Goal: Transaction & Acquisition: Purchase product/service

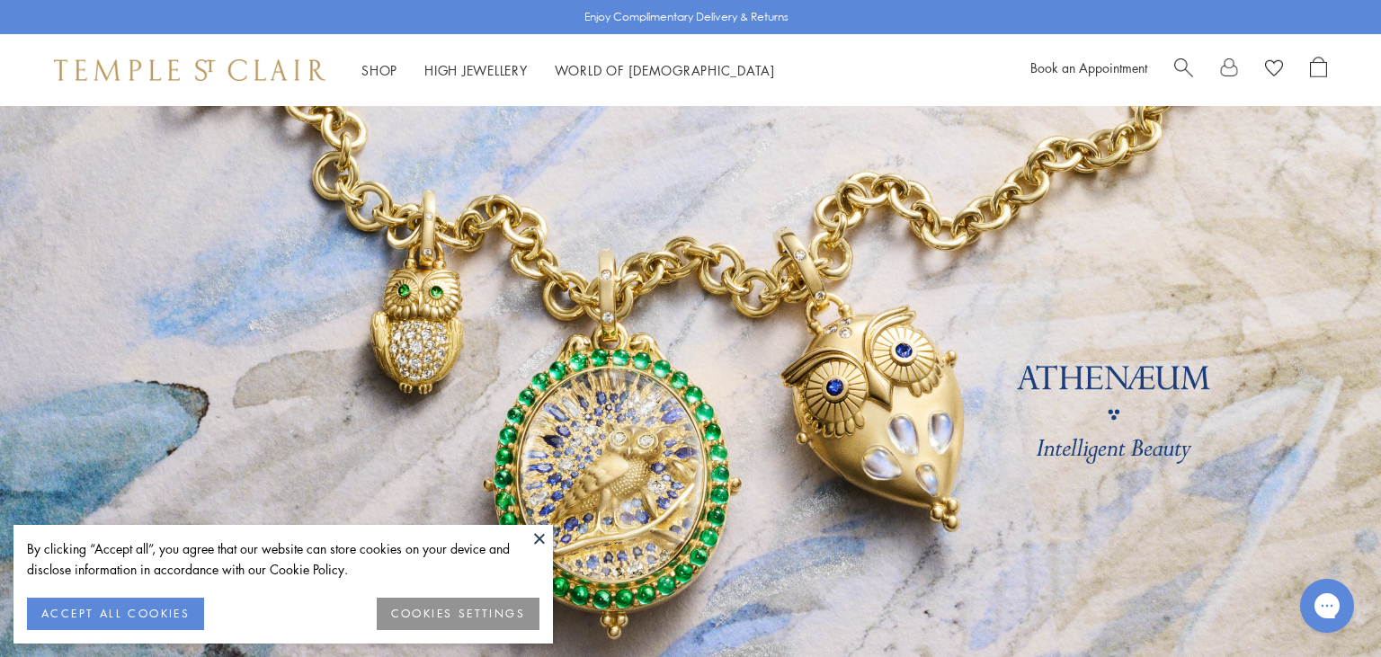
click at [534, 530] on button at bounding box center [539, 538] width 27 height 27
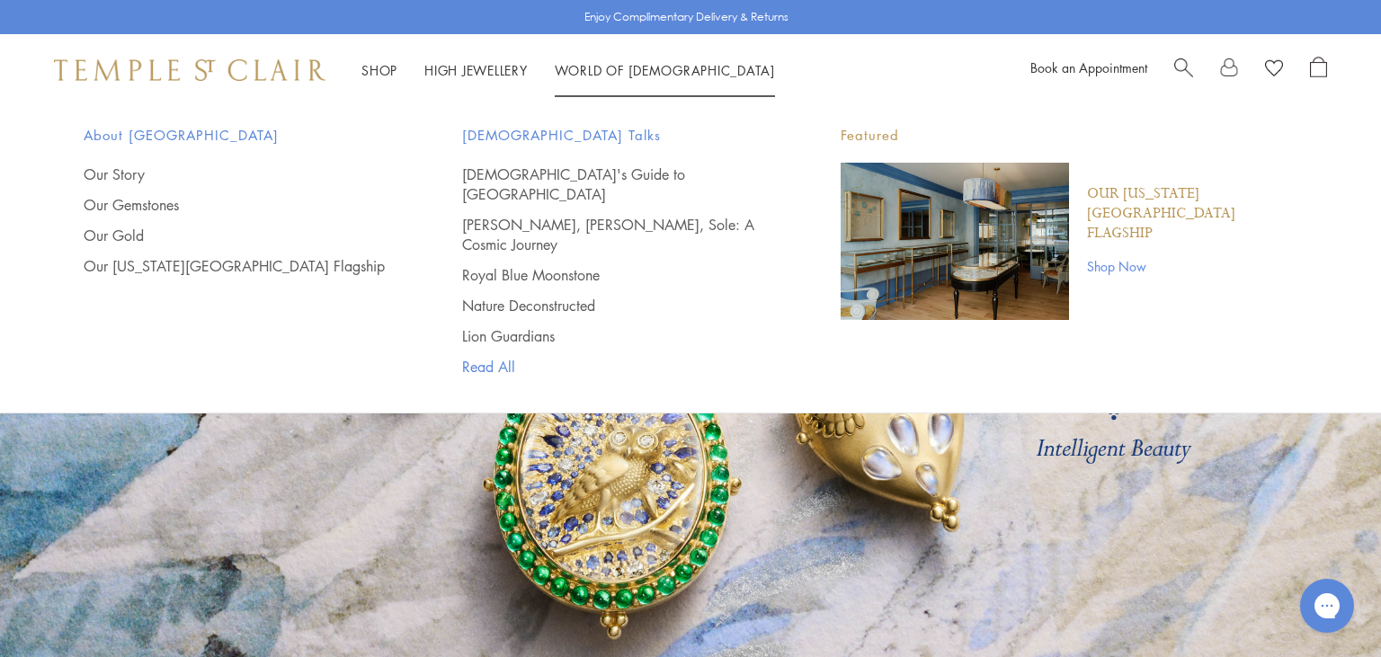
click at [634, 357] on link "Read All" at bounding box center [615, 367] width 307 height 20
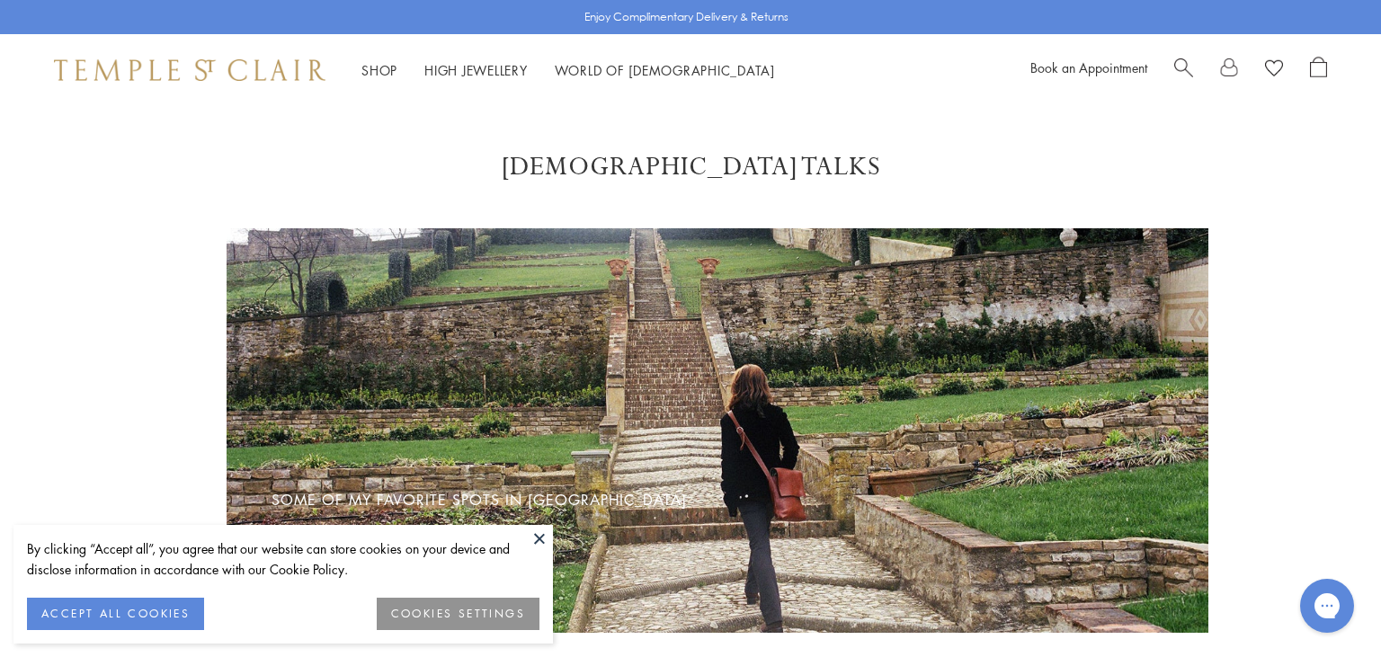
click at [537, 540] on button at bounding box center [539, 538] width 27 height 27
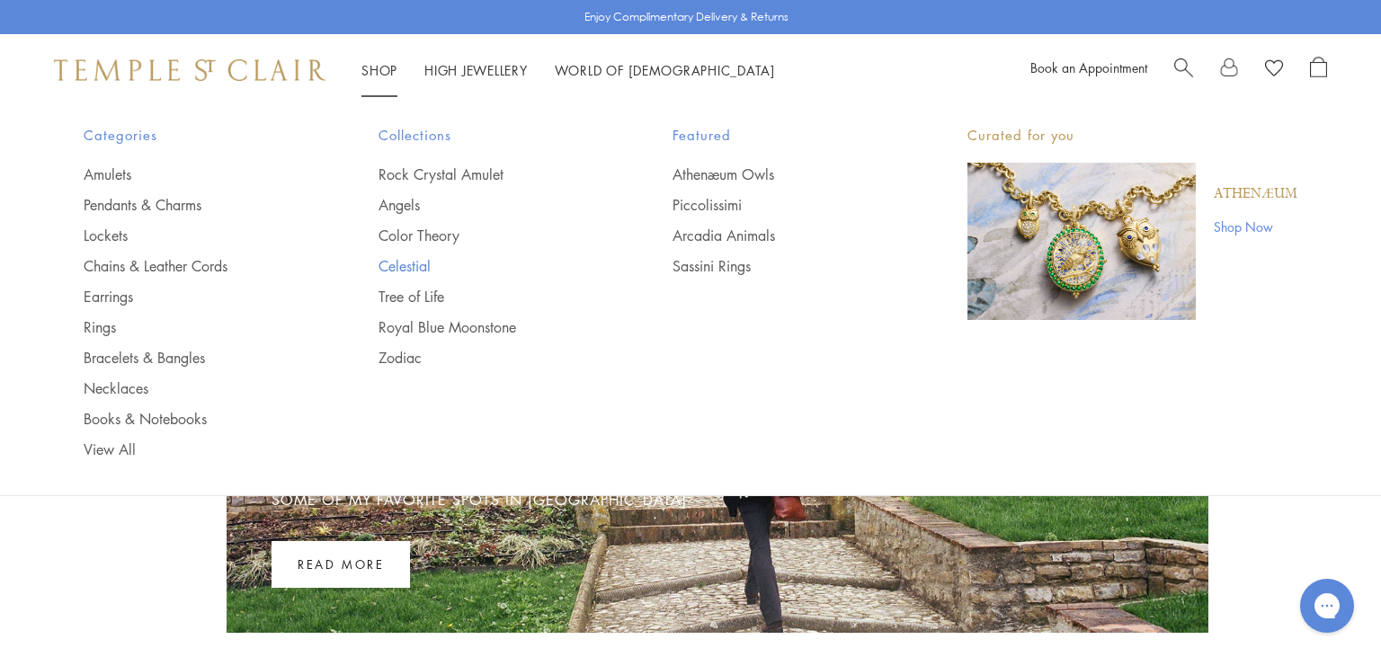
click at [394, 264] on link "Celestial" at bounding box center [489, 266] width 223 height 20
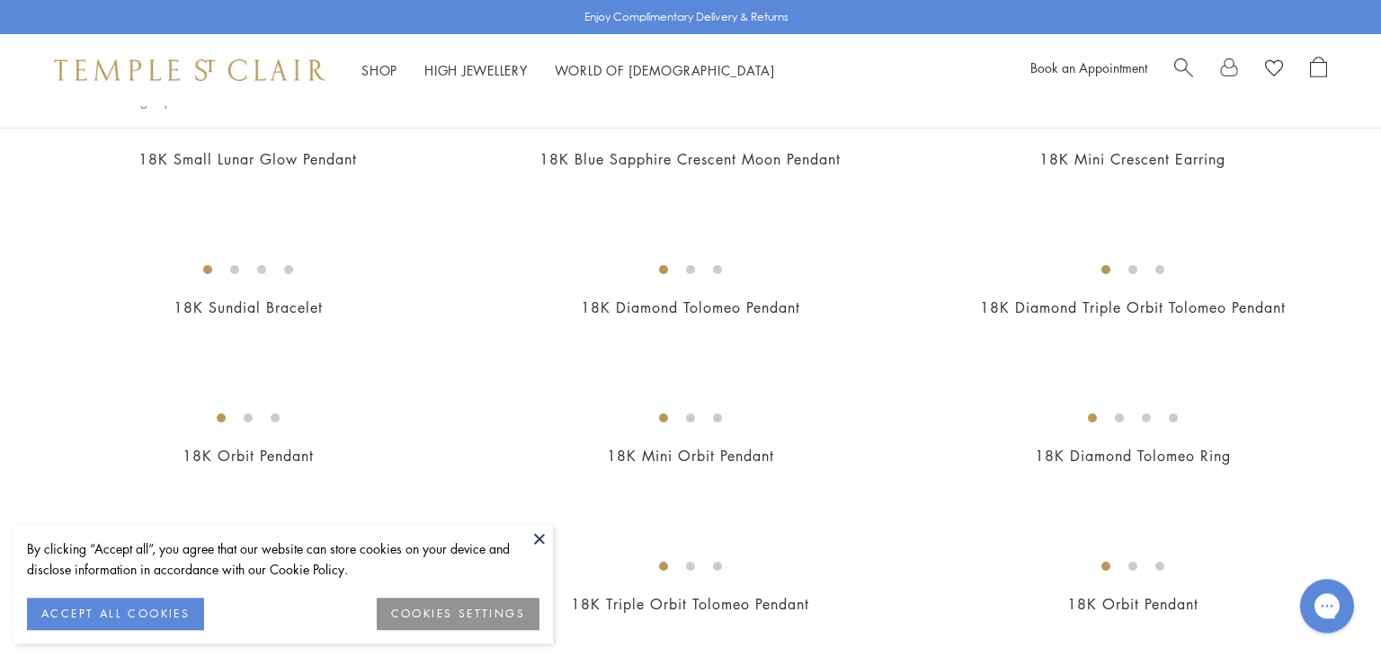
scroll to position [618, 0]
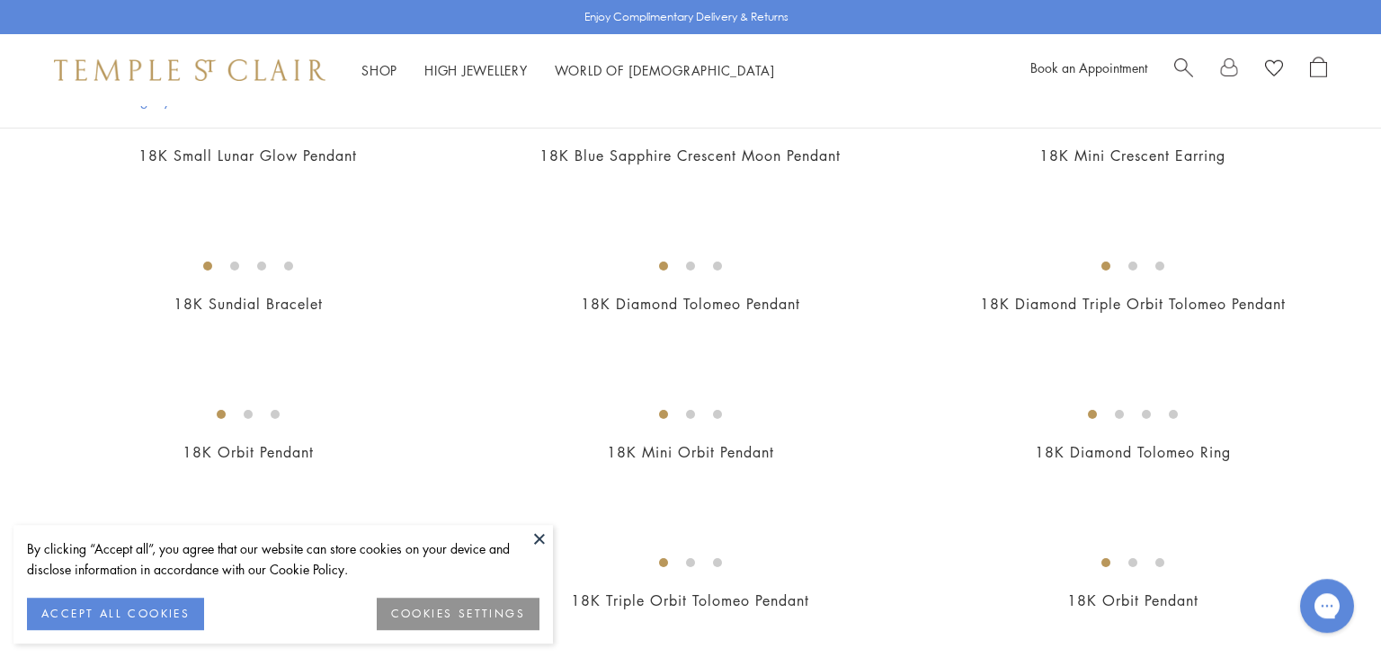
click at [538, 541] on button at bounding box center [539, 538] width 27 height 27
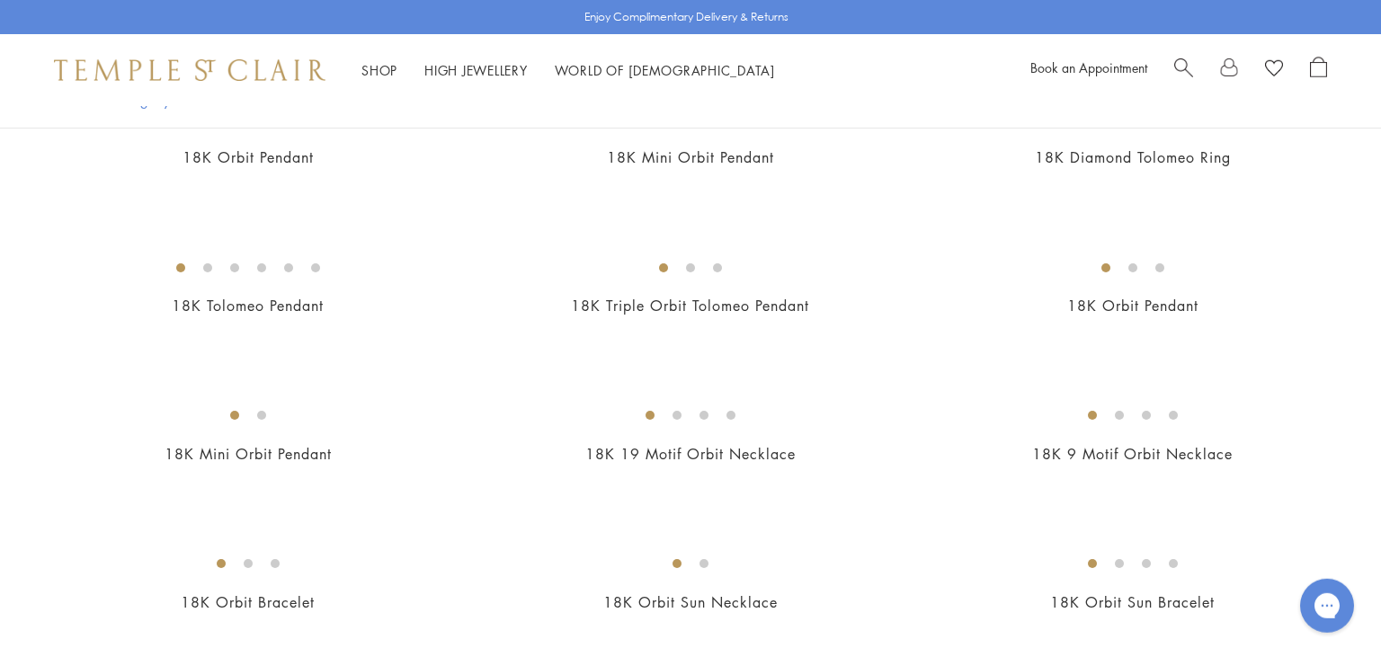
scroll to position [921, 0]
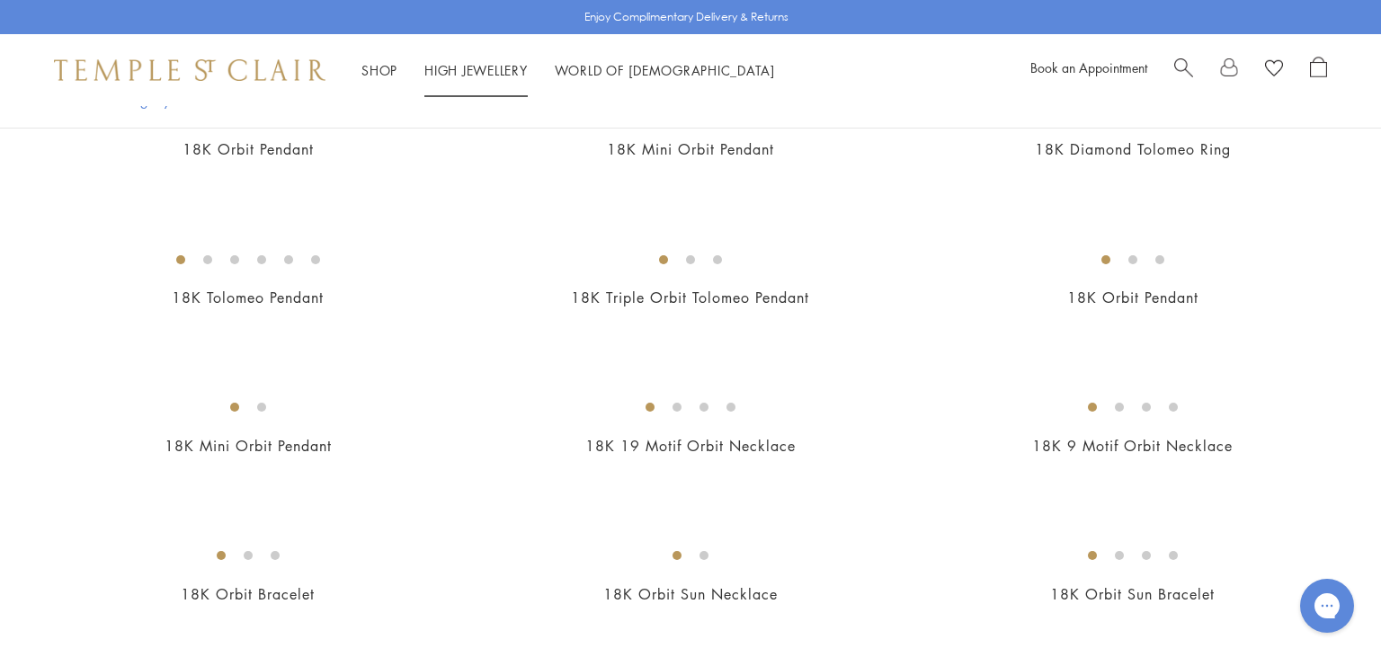
click at [272, 63] on img at bounding box center [189, 70] width 271 height 22
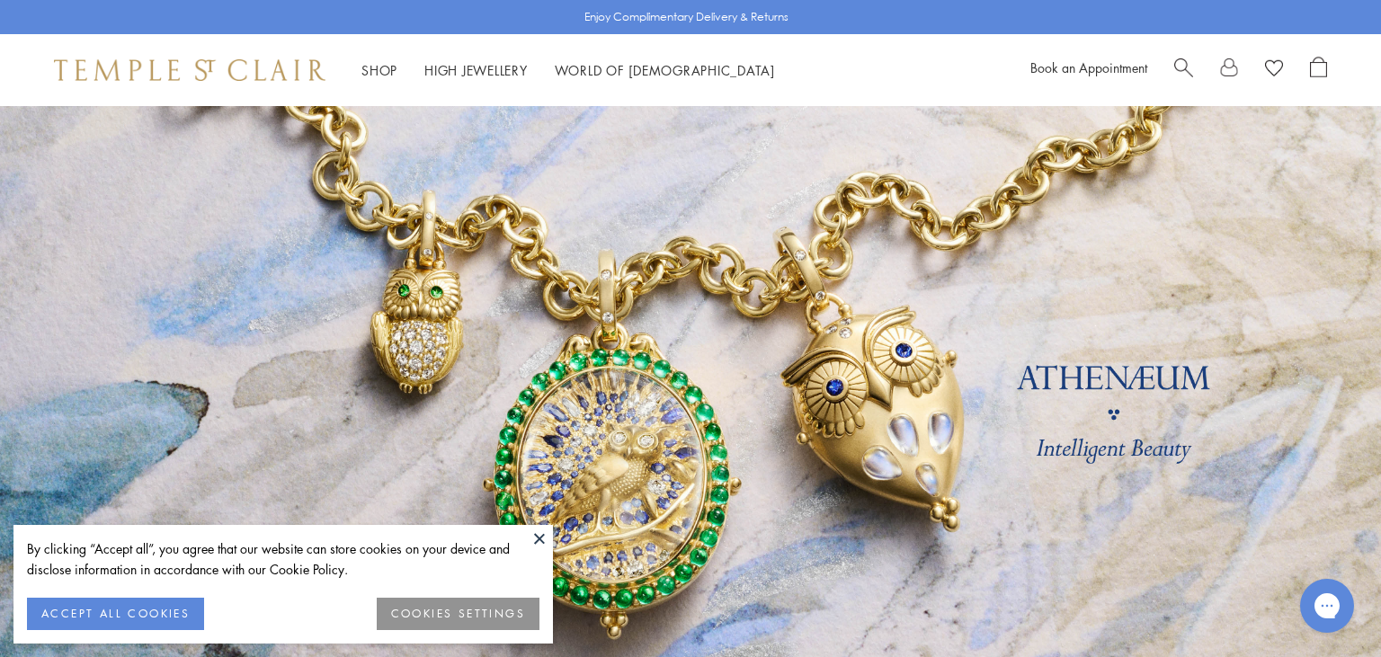
click at [537, 534] on button at bounding box center [539, 538] width 27 height 27
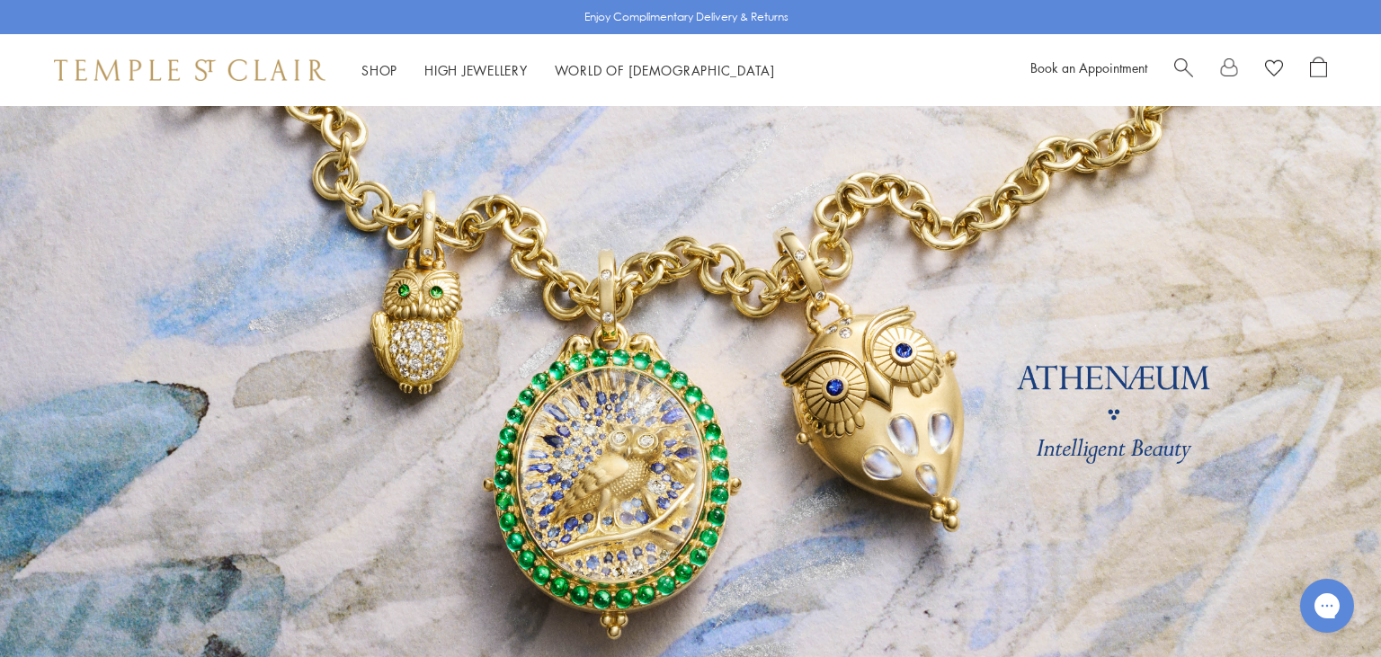
click at [537, 534] on link at bounding box center [690, 420] width 1381 height 629
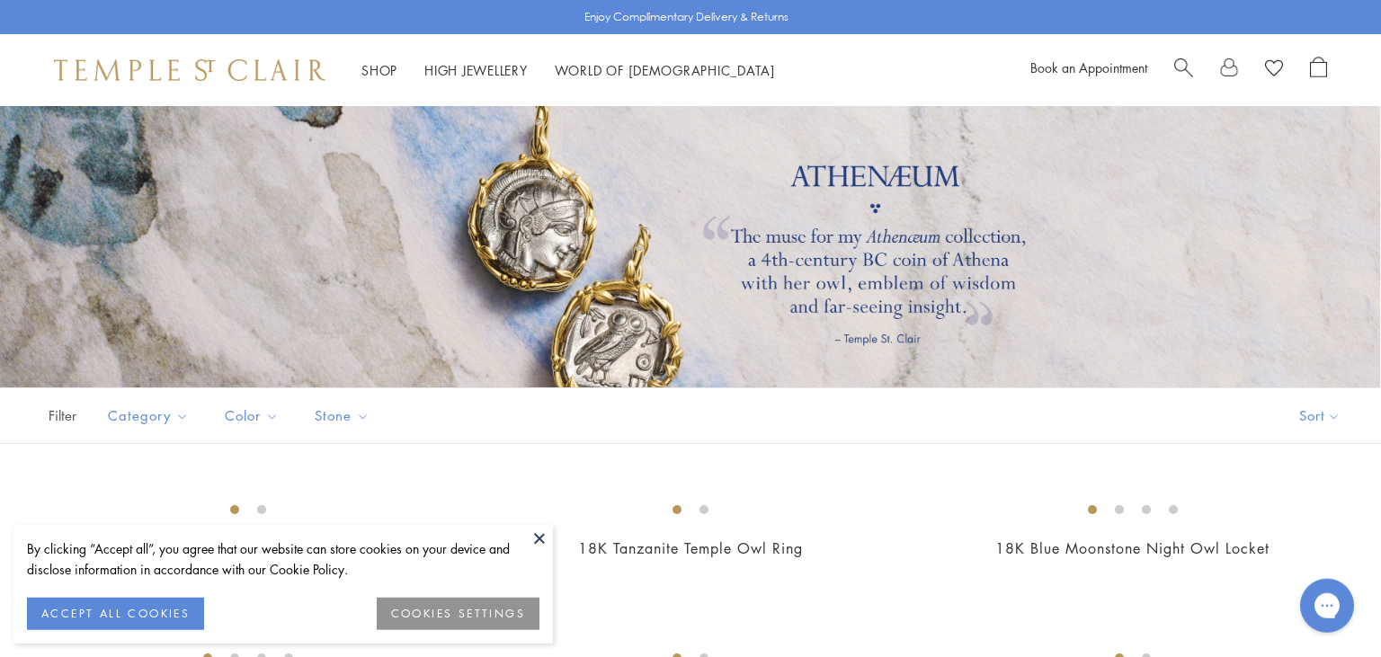
click at [534, 543] on button at bounding box center [539, 538] width 27 height 27
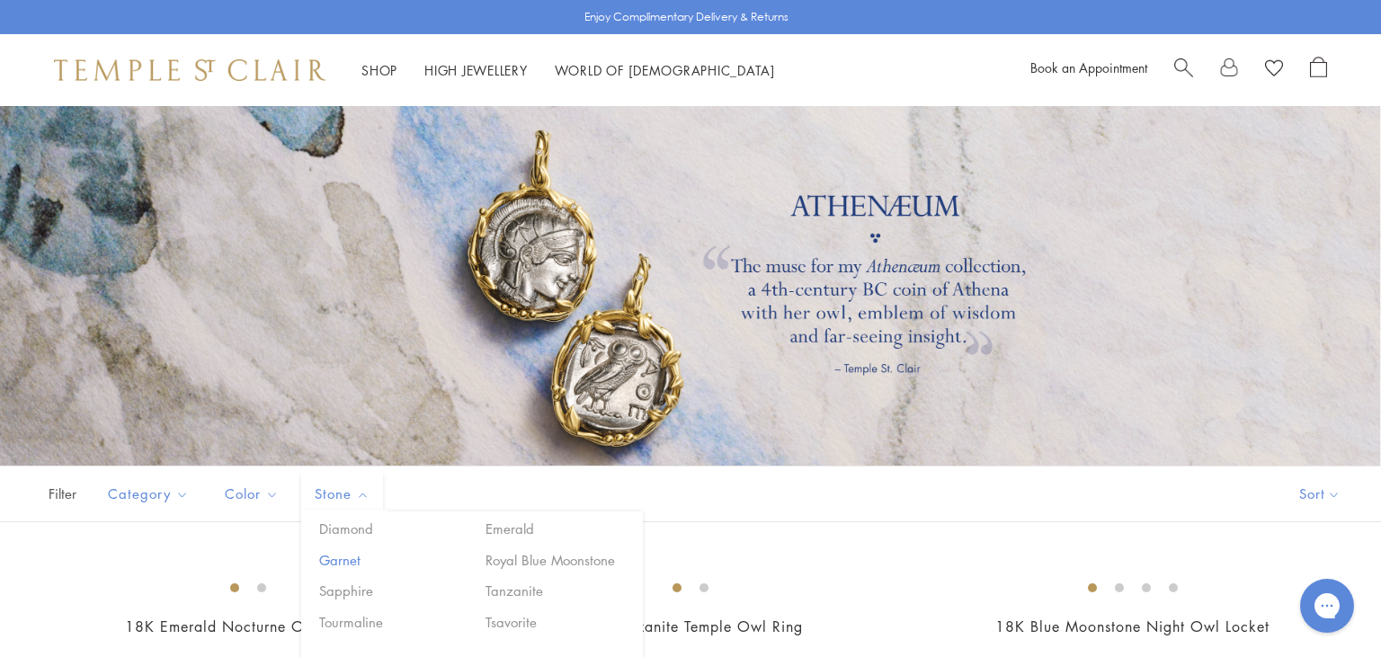
click at [331, 565] on button "Garnet" at bounding box center [391, 560] width 153 height 21
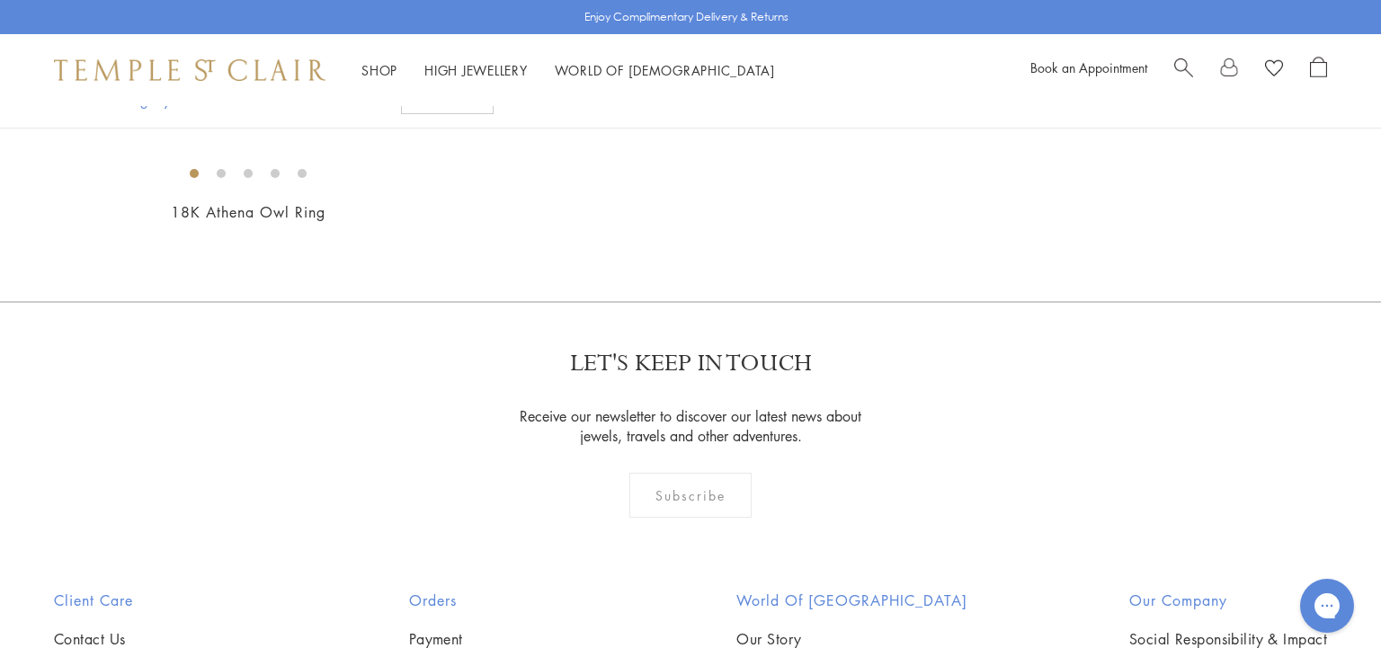
scroll to position [414, 0]
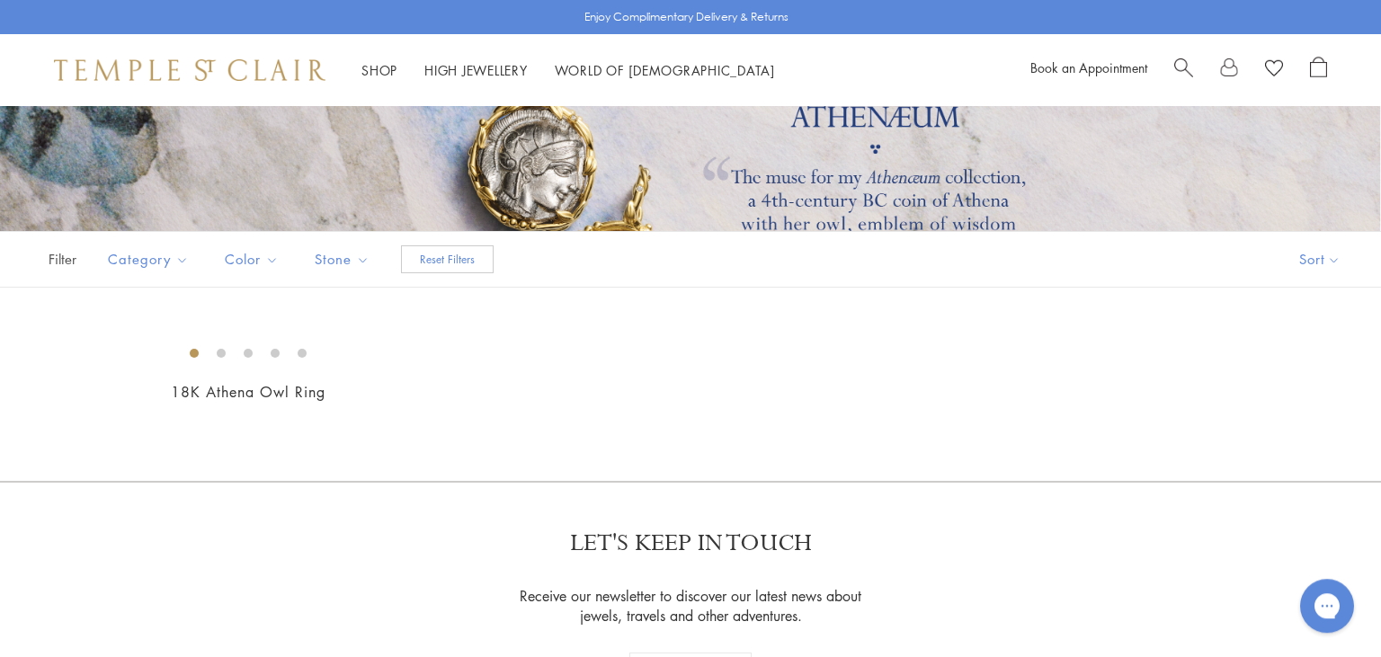
scroll to position [182, 0]
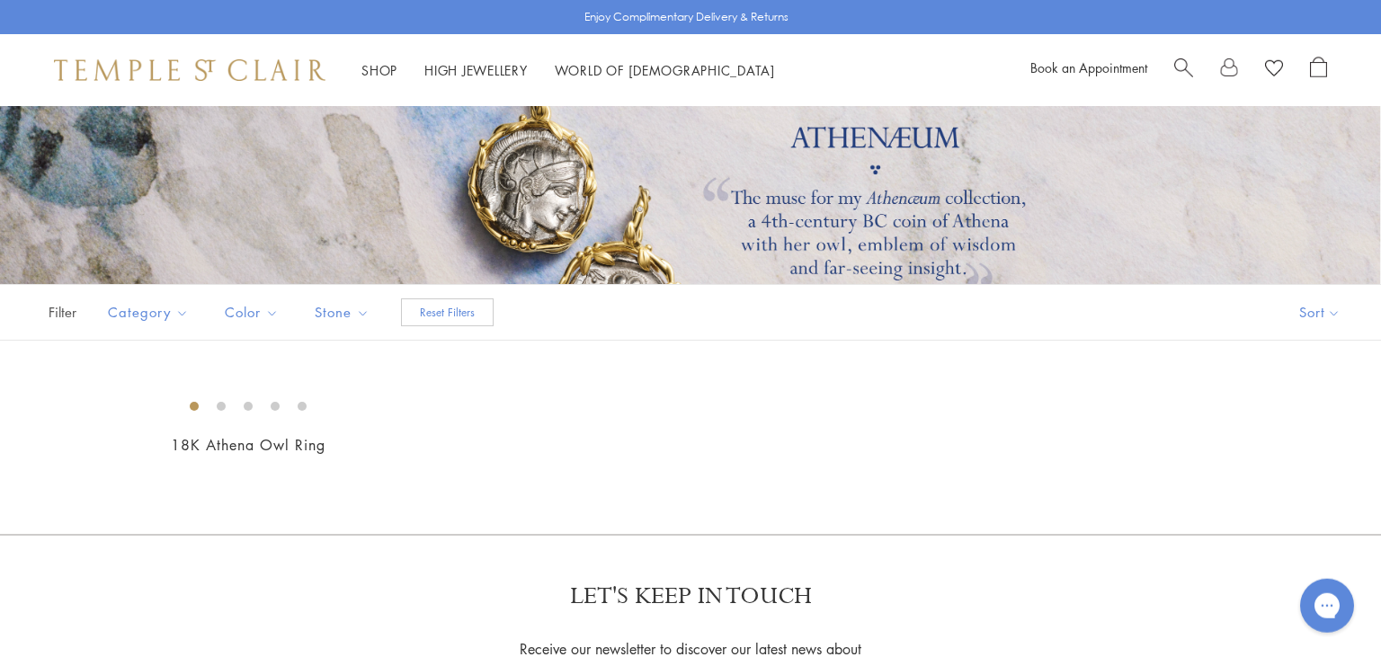
click at [469, 319] on button "Reset Filters" at bounding box center [447, 312] width 93 height 28
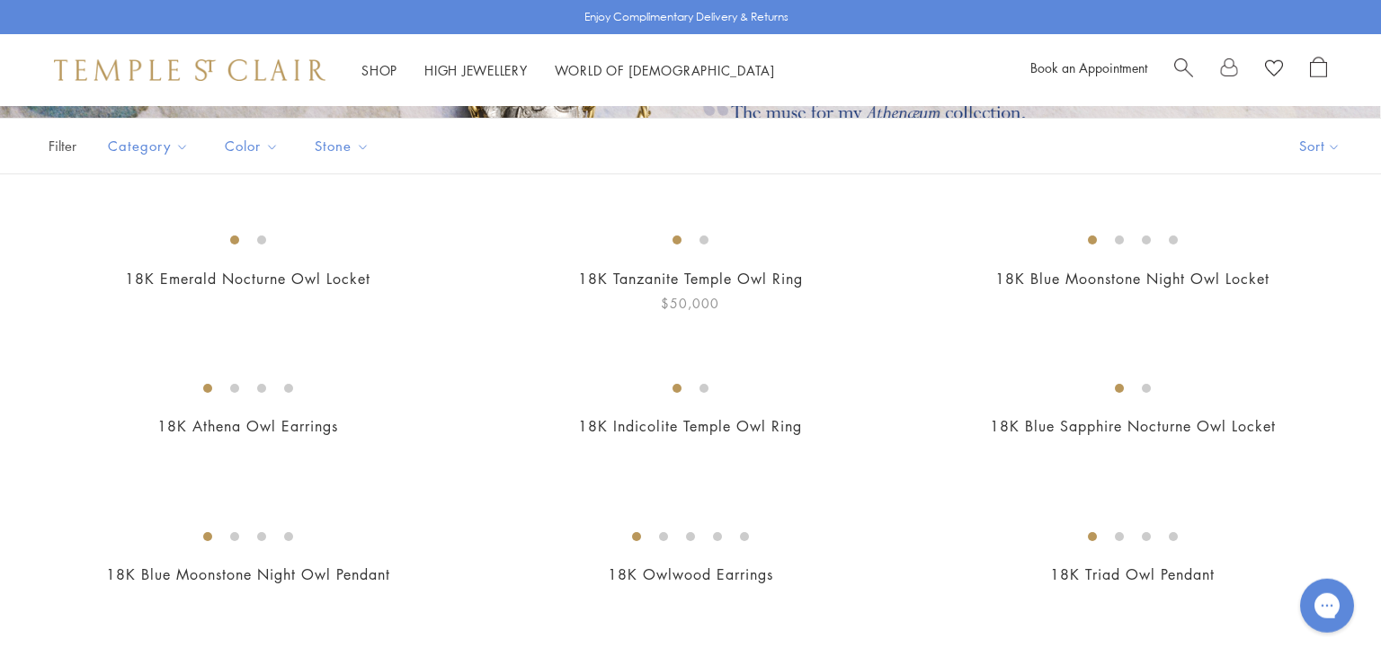
scroll to position [299, 0]
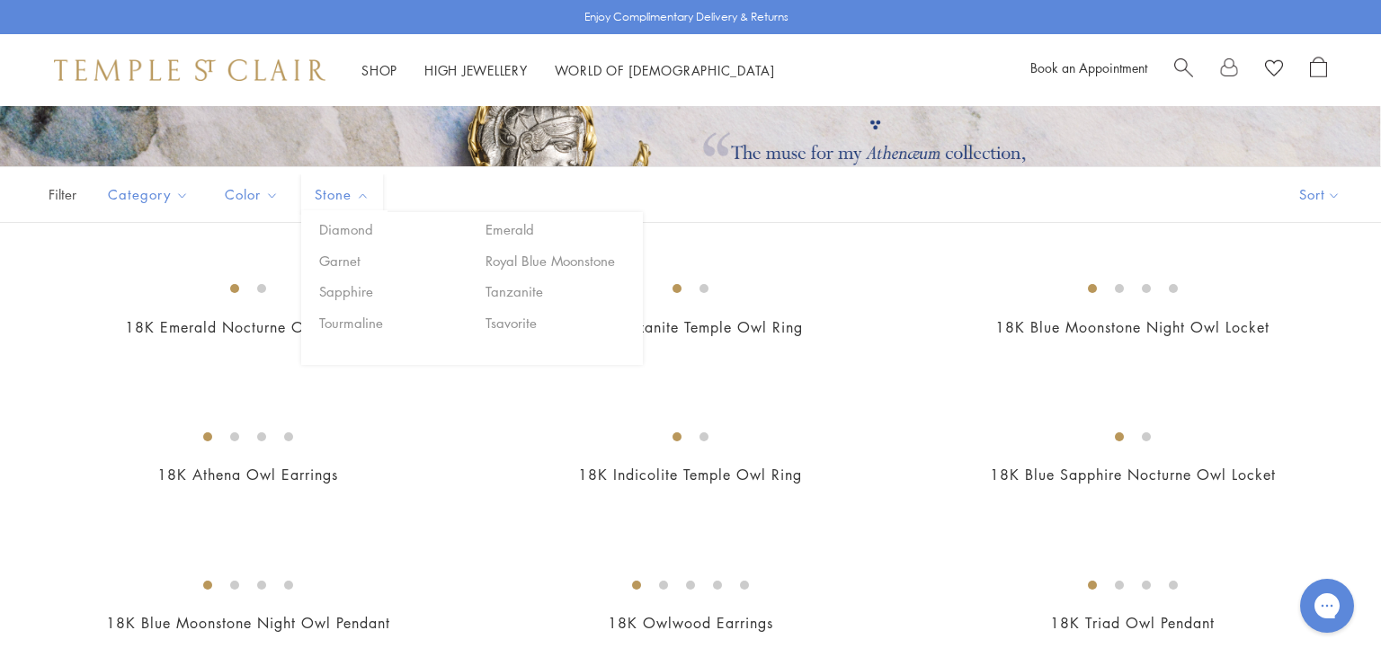
click at [342, 189] on span "Stone" at bounding box center [344, 194] width 77 height 22
click at [512, 325] on button "Tsavorite" at bounding box center [557, 323] width 153 height 21
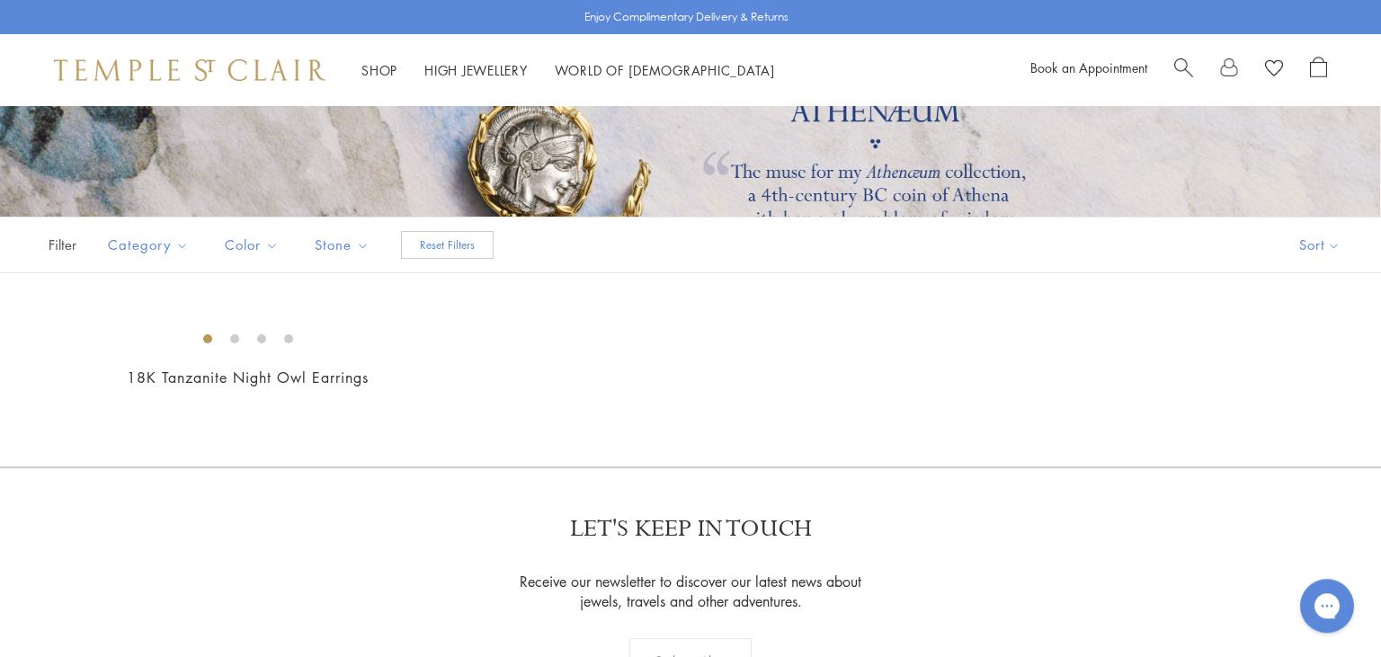
scroll to position [247, 0]
click at [435, 236] on button "Reset Filters" at bounding box center [447, 247] width 93 height 28
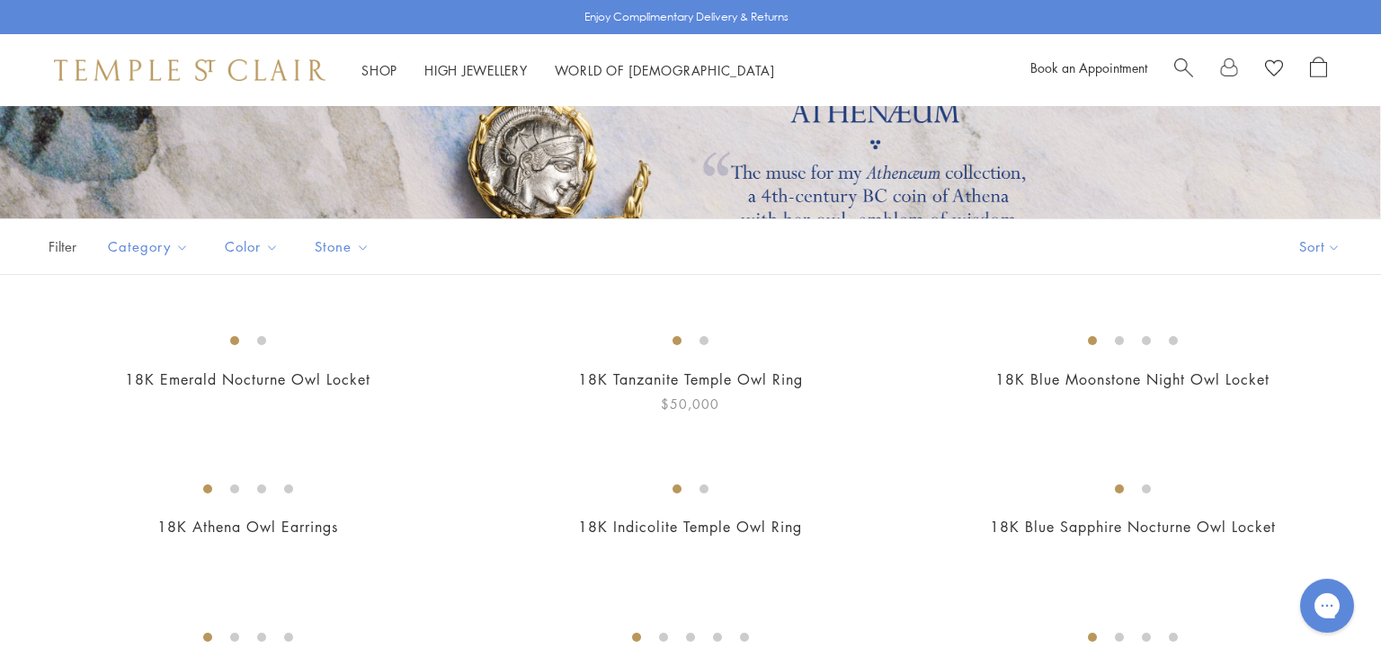
click at [0, 0] on img at bounding box center [0, 0] width 0 height 0
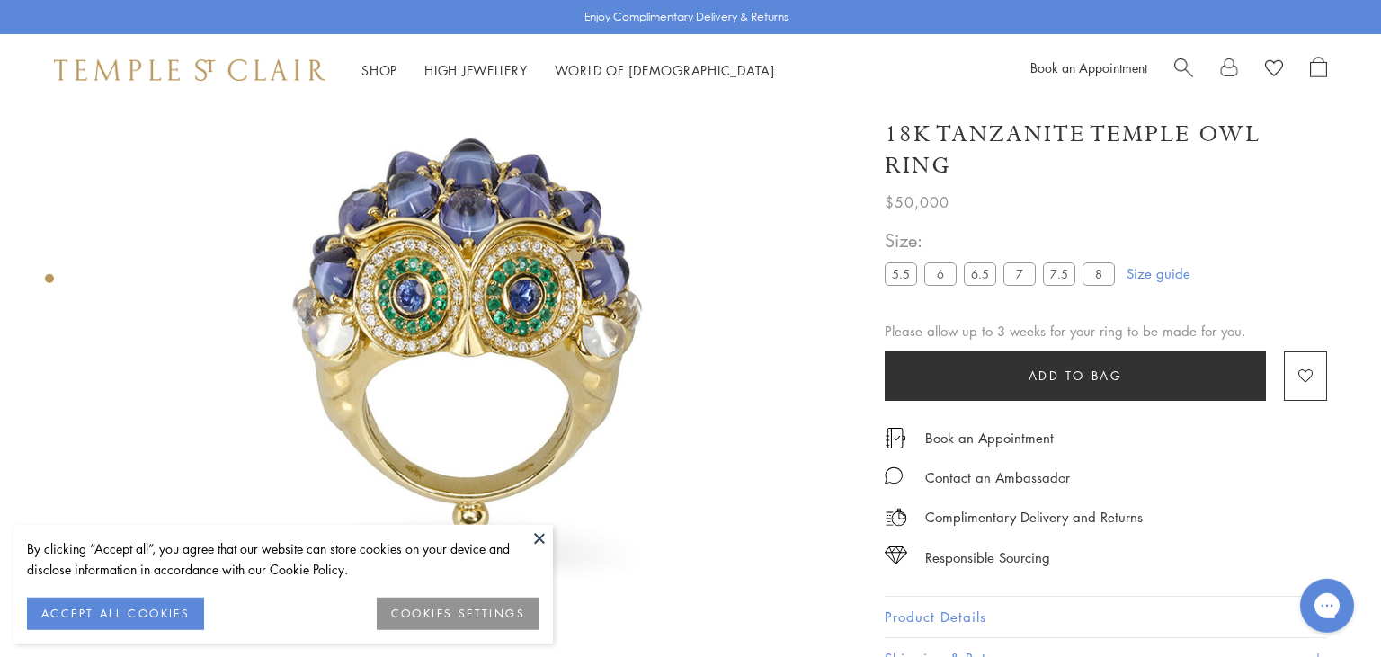
click at [972, 279] on label "6.5" at bounding box center [980, 273] width 32 height 22
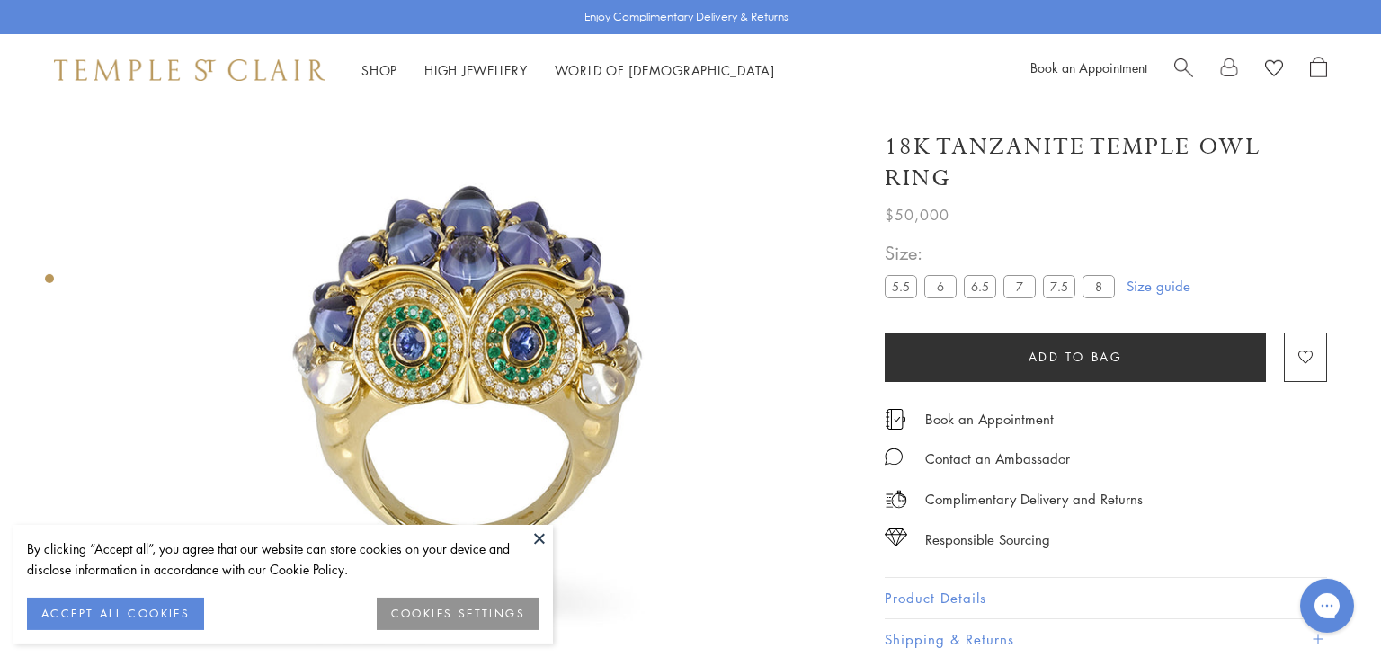
scroll to position [105, 0]
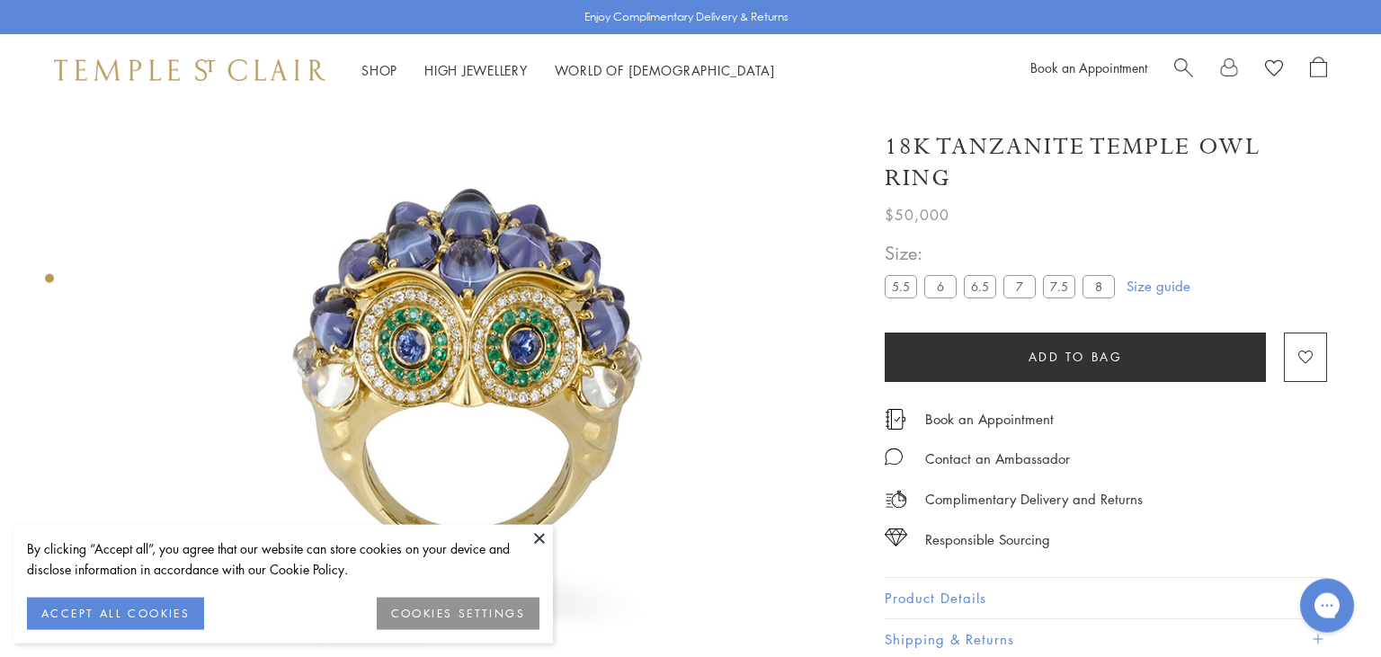
click at [894, 280] on label "5.5" at bounding box center [901, 286] width 32 height 22
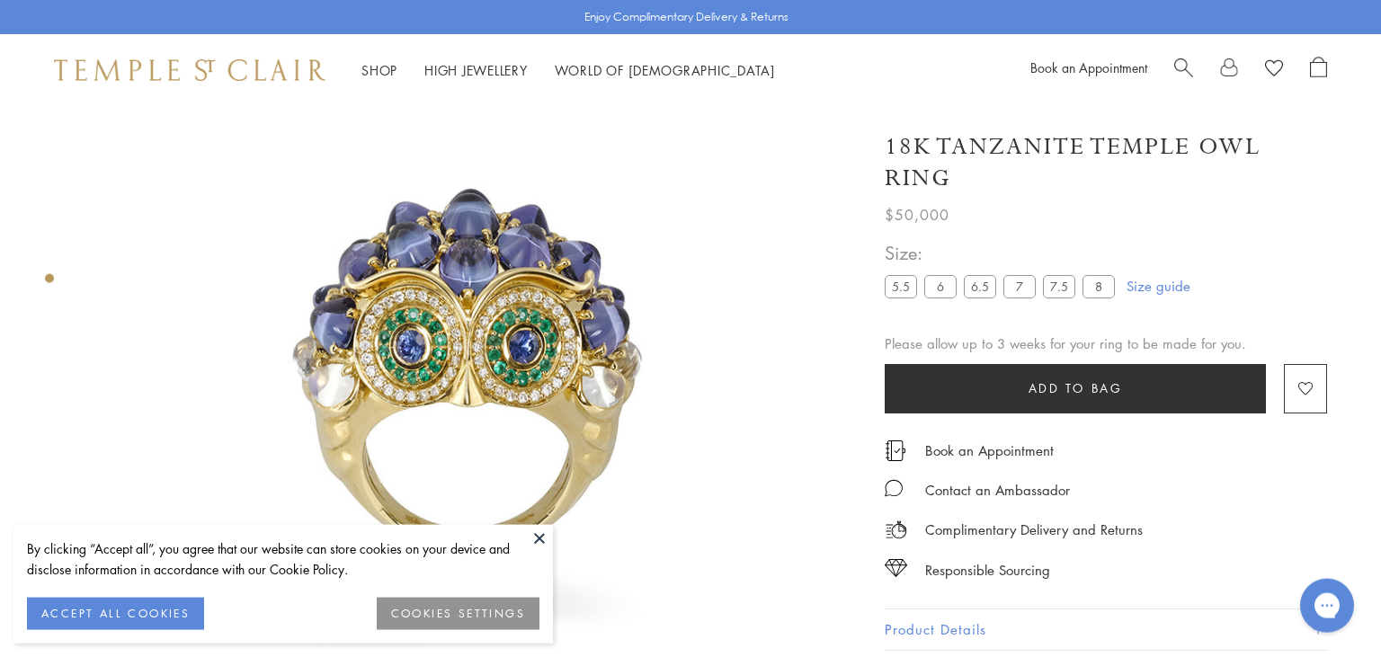
click at [1102, 290] on label "8" at bounding box center [1098, 286] width 32 height 22
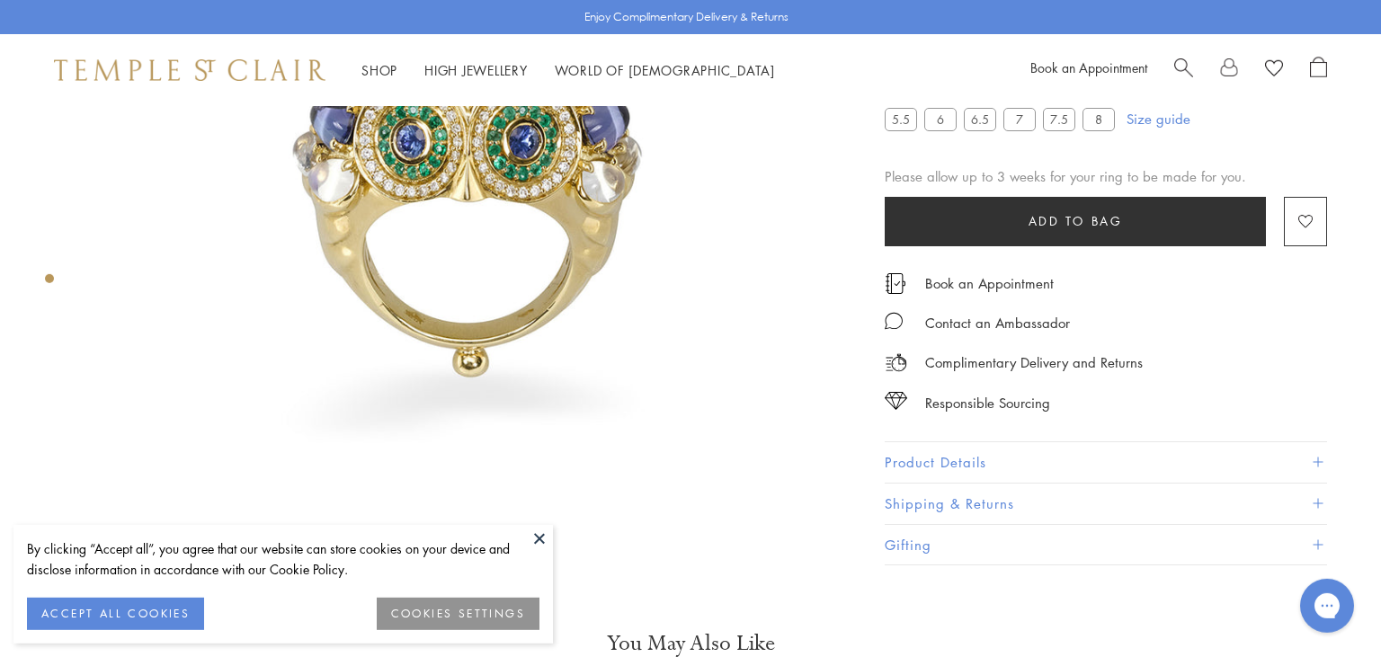
scroll to position [312, 0]
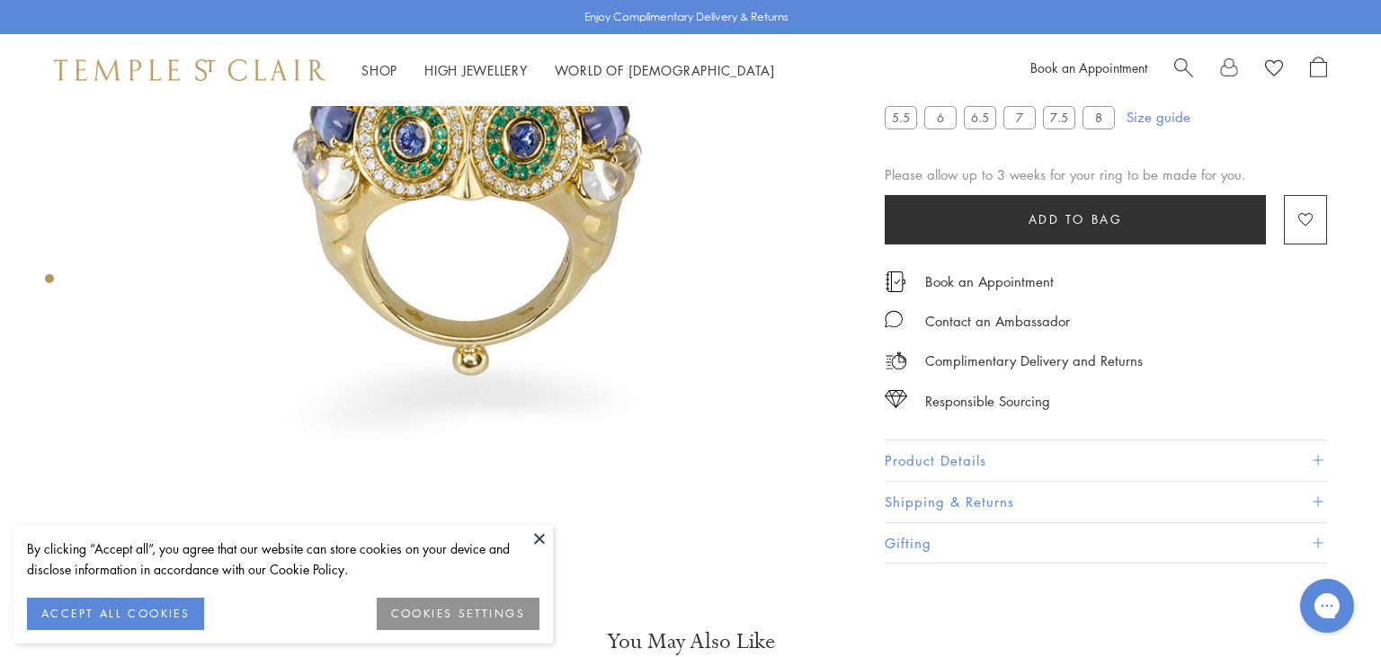
click at [1106, 458] on button "Product Details" at bounding box center [1106, 460] width 442 height 40
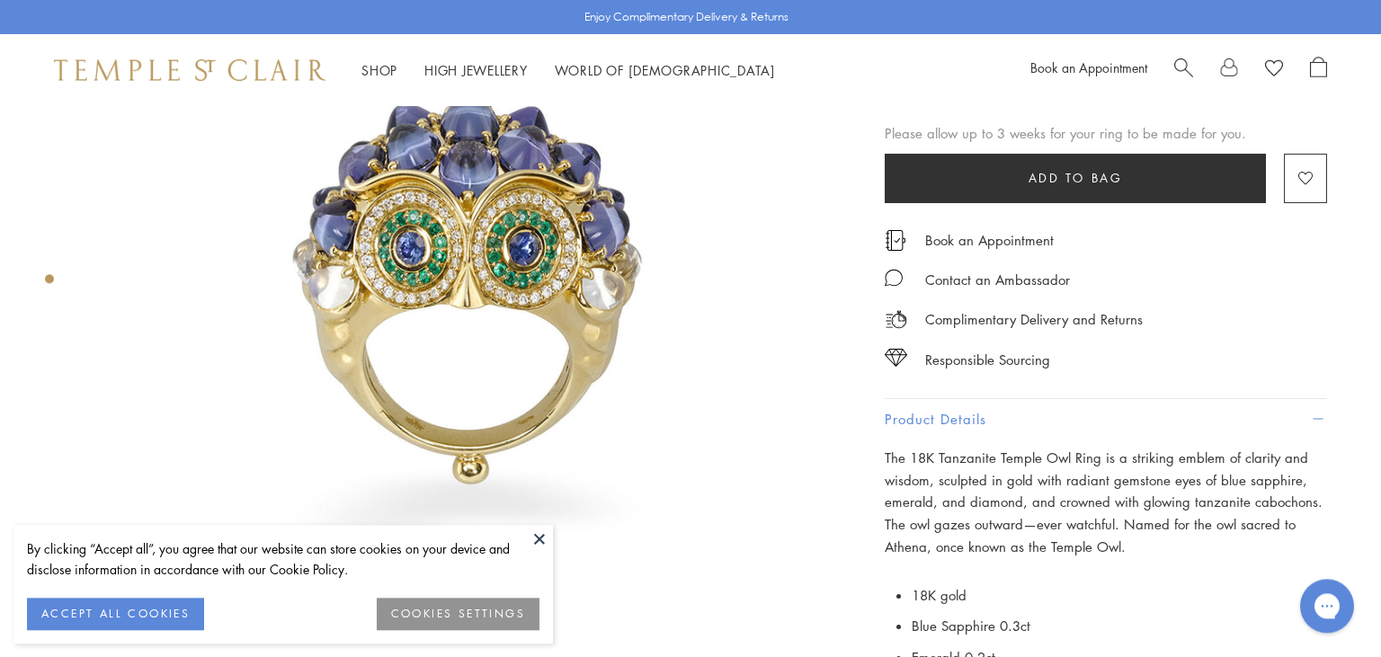
scroll to position [145, 0]
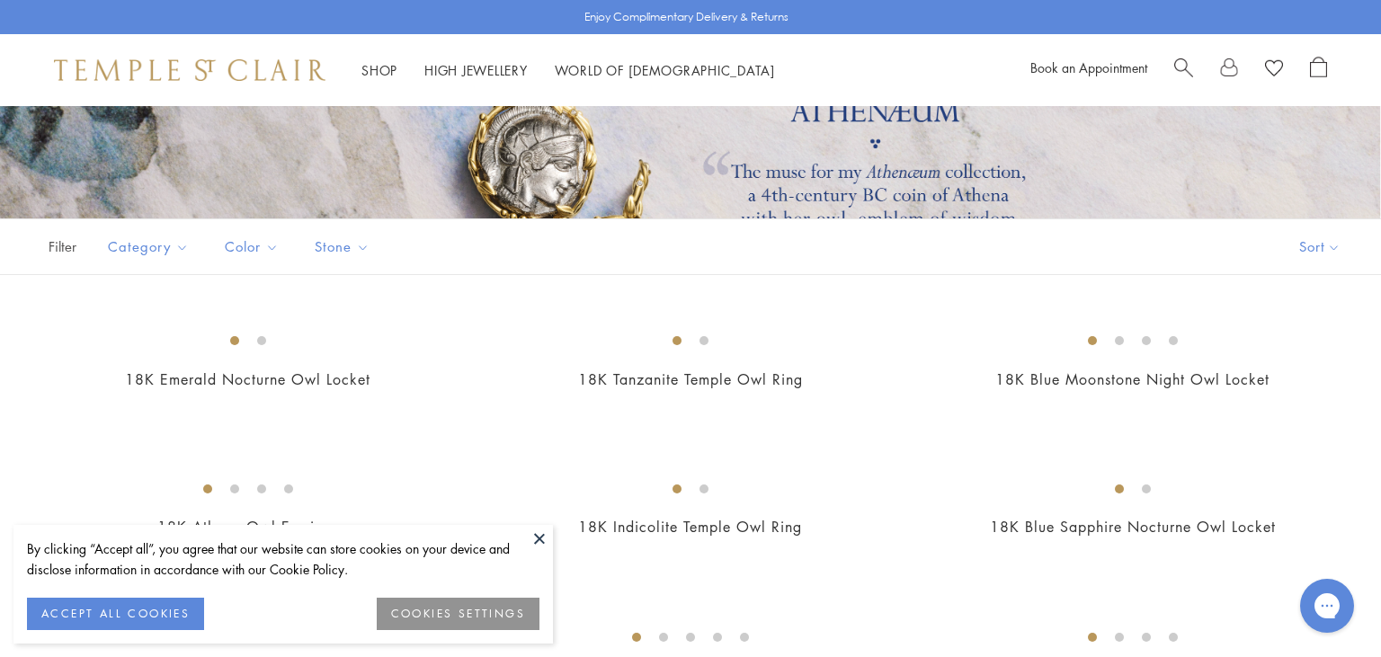
click at [539, 538] on button at bounding box center [539, 538] width 27 height 27
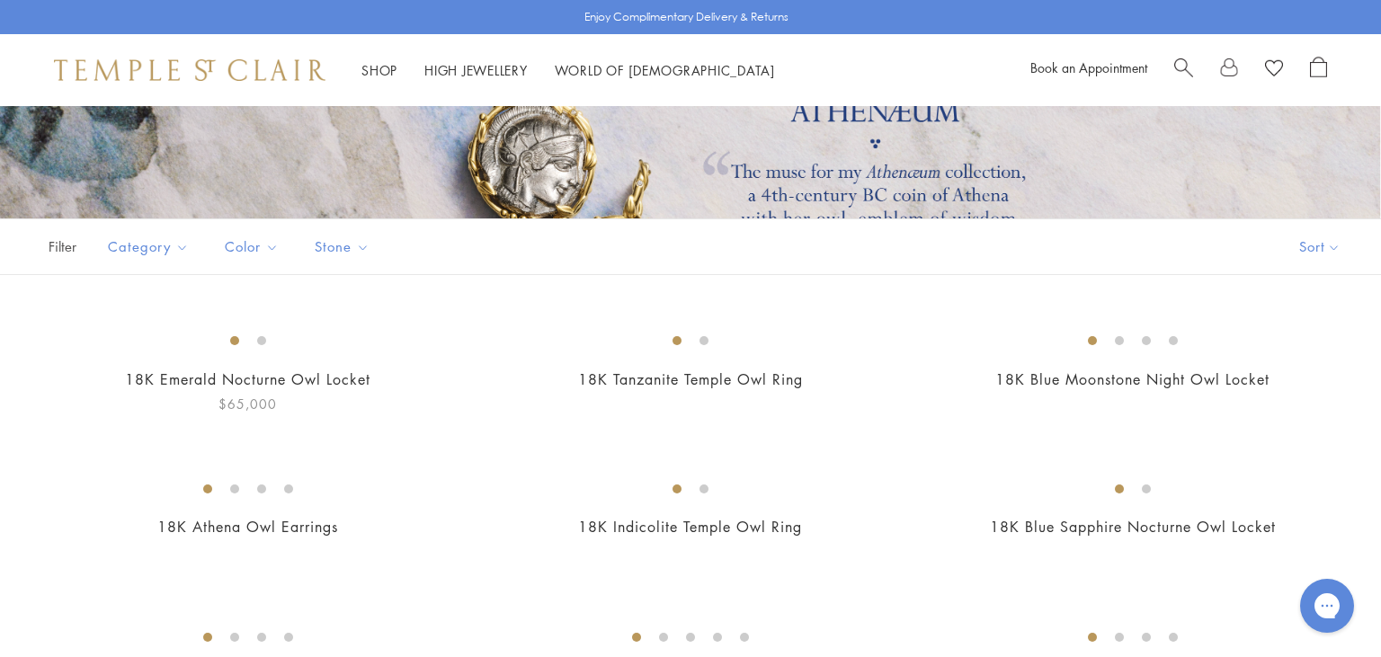
click at [0, 0] on img at bounding box center [0, 0] width 0 height 0
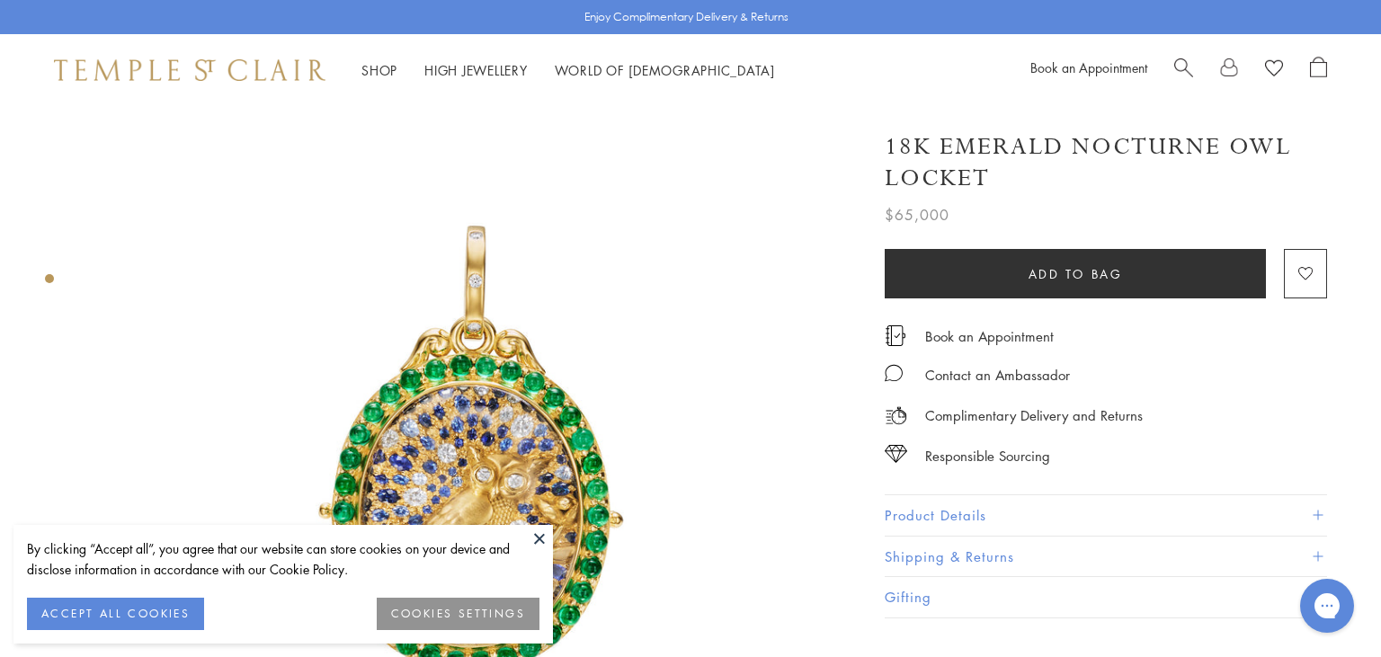
click at [1004, 503] on button "Product Details" at bounding box center [1106, 515] width 442 height 40
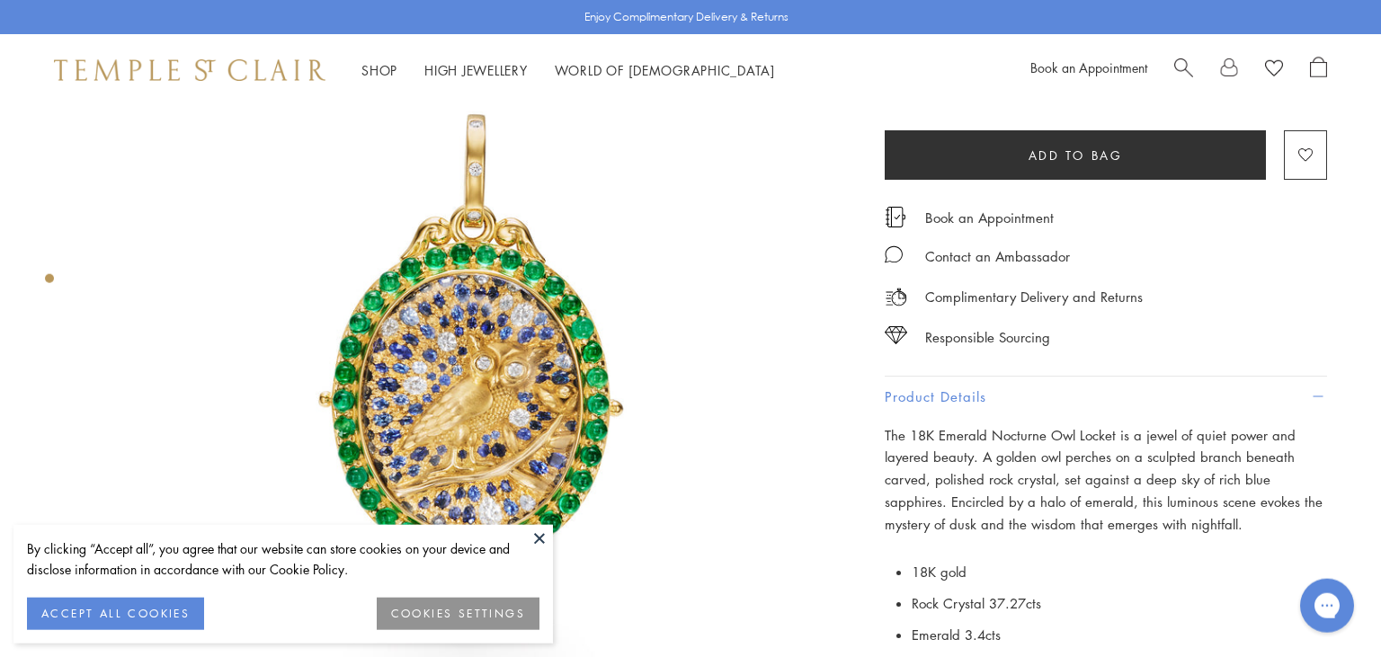
scroll to position [245, 0]
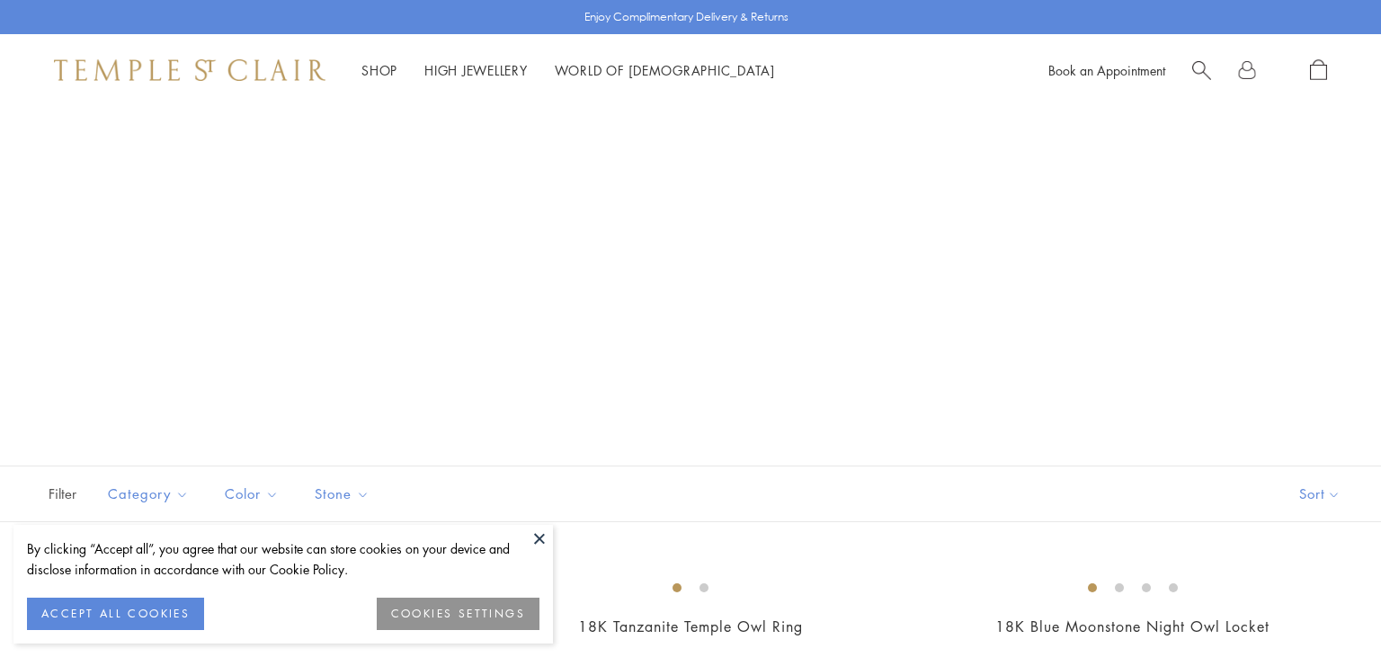
click at [538, 540] on button at bounding box center [539, 538] width 27 height 27
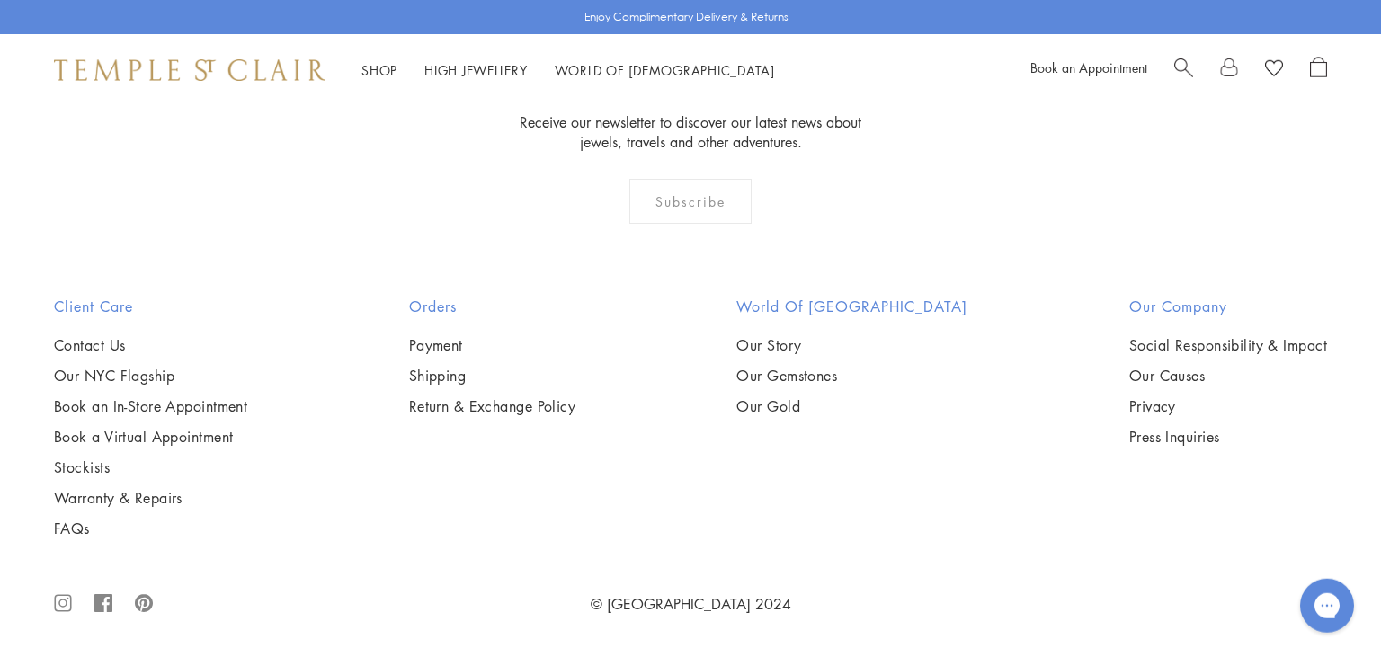
scroll to position [2146, 0]
click at [0, 0] on img at bounding box center [0, 0] width 0 height 0
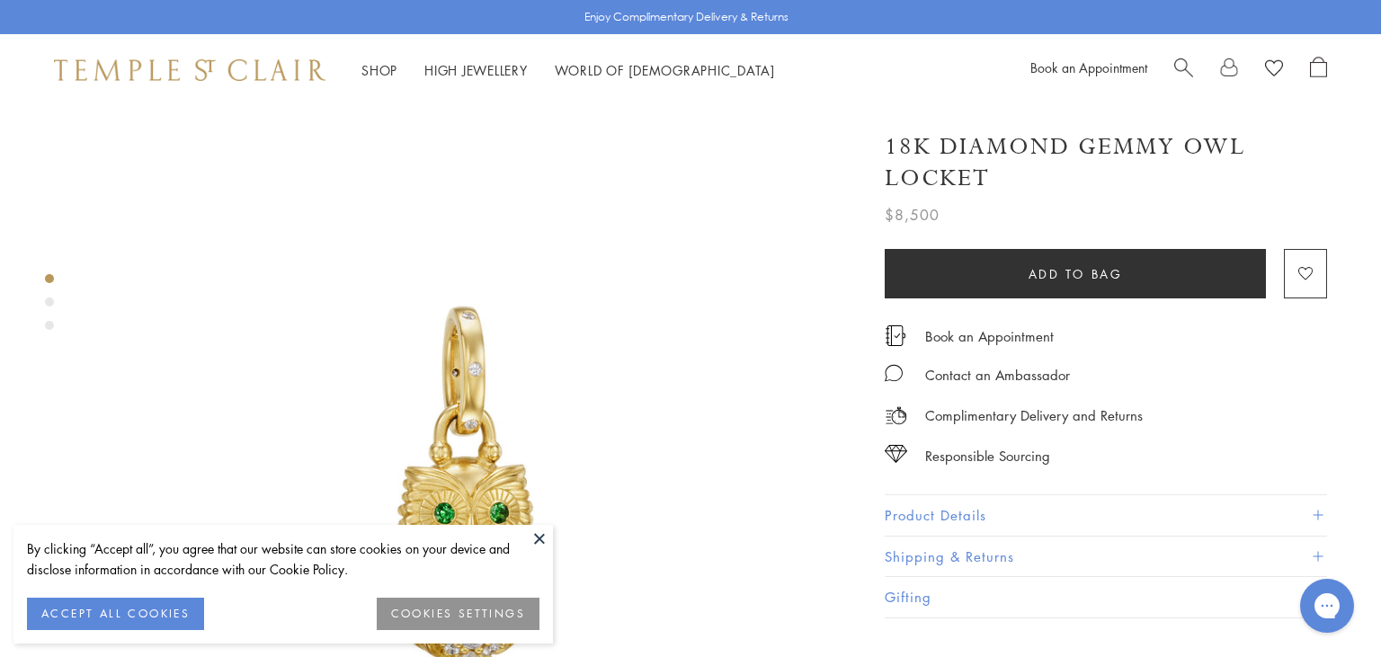
click at [1018, 511] on button "Product Details" at bounding box center [1106, 515] width 442 height 40
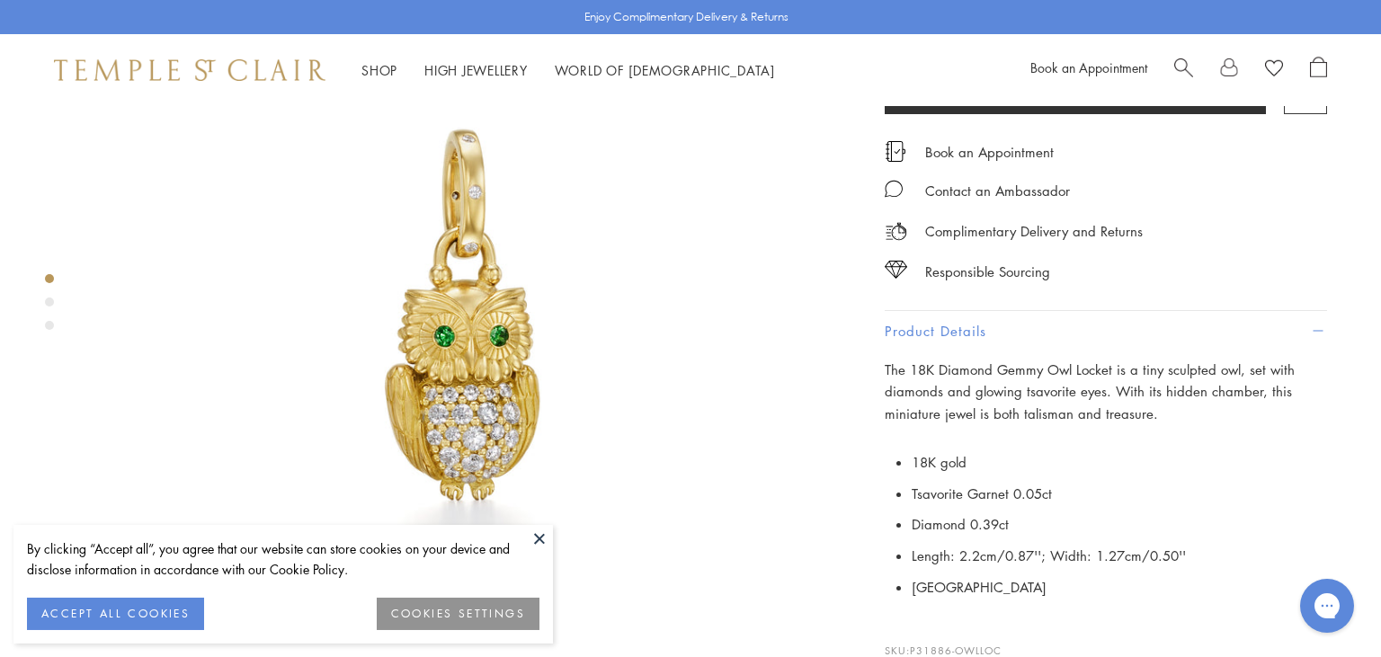
scroll to position [180, 0]
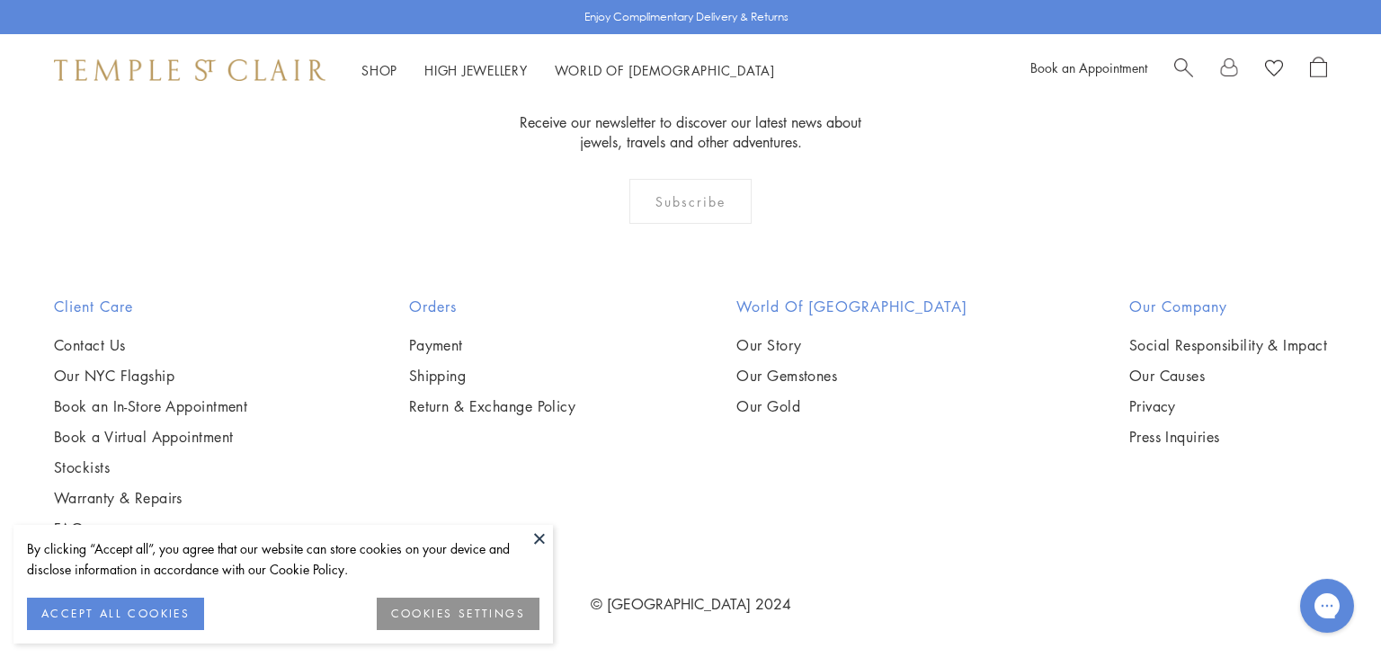
click at [539, 536] on button at bounding box center [539, 538] width 27 height 27
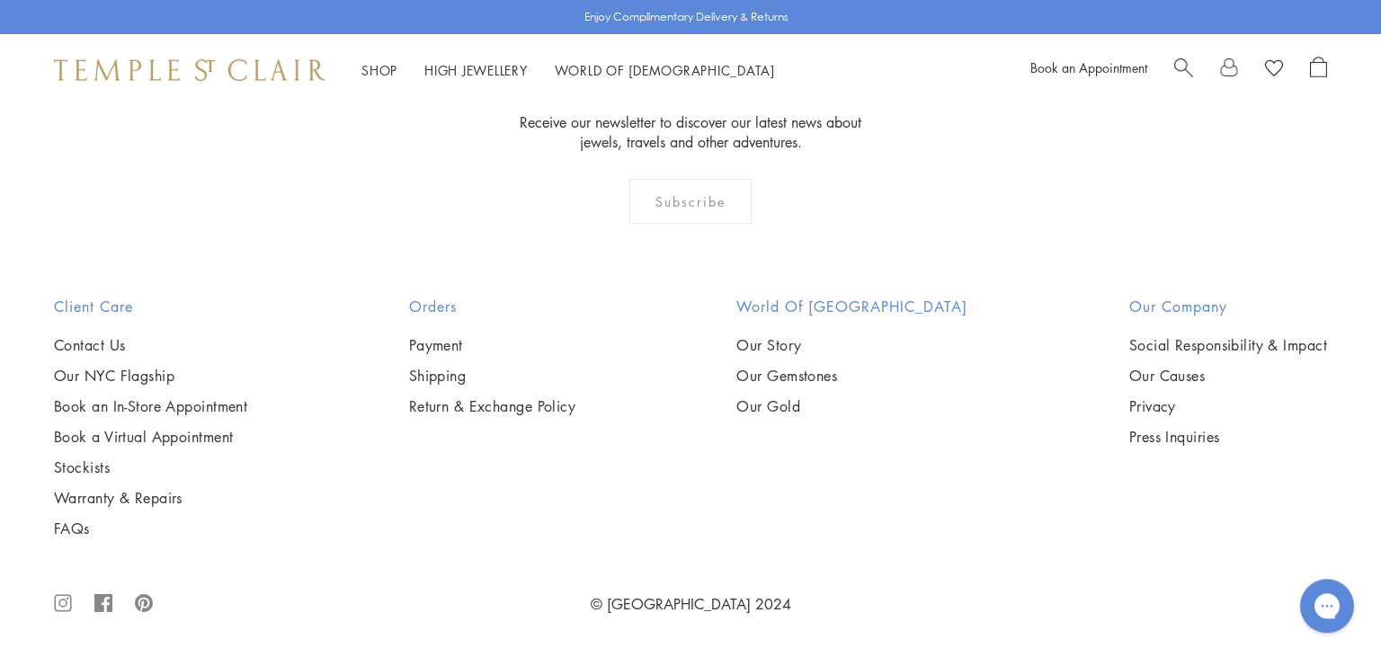
scroll to position [2588, 0]
click at [0, 0] on img at bounding box center [0, 0] width 0 height 0
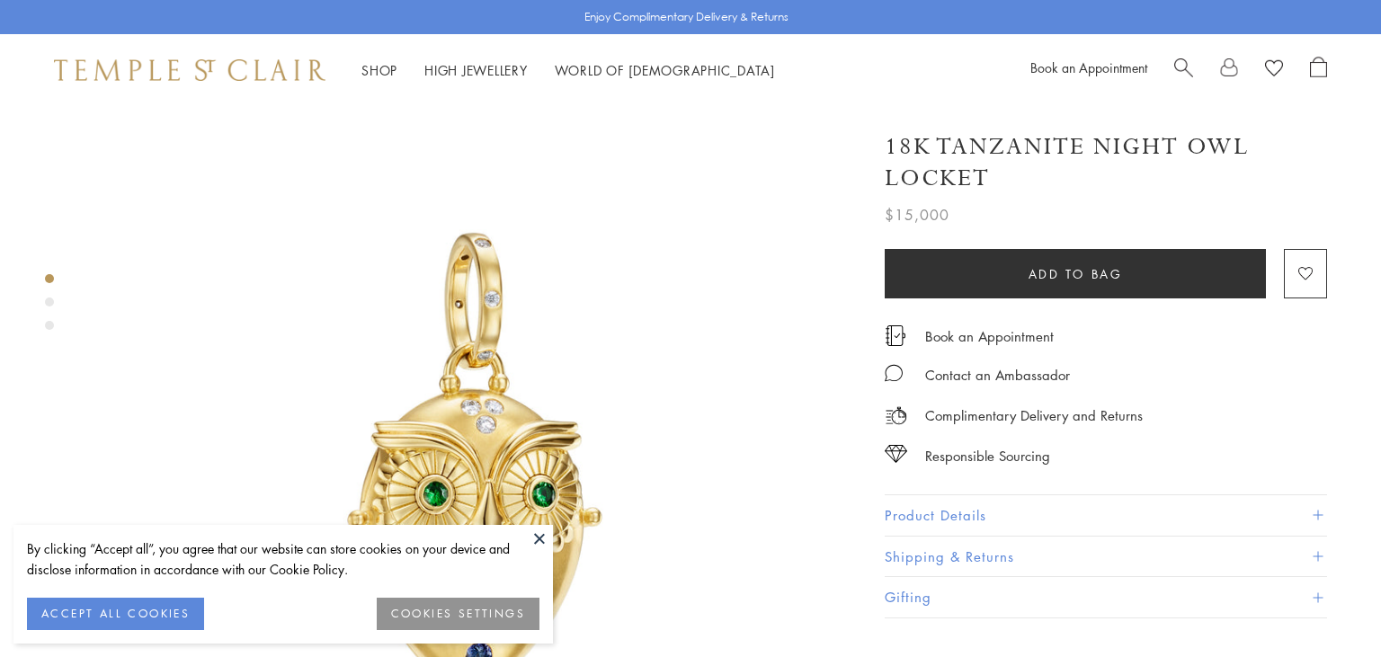
scroll to position [151, 0]
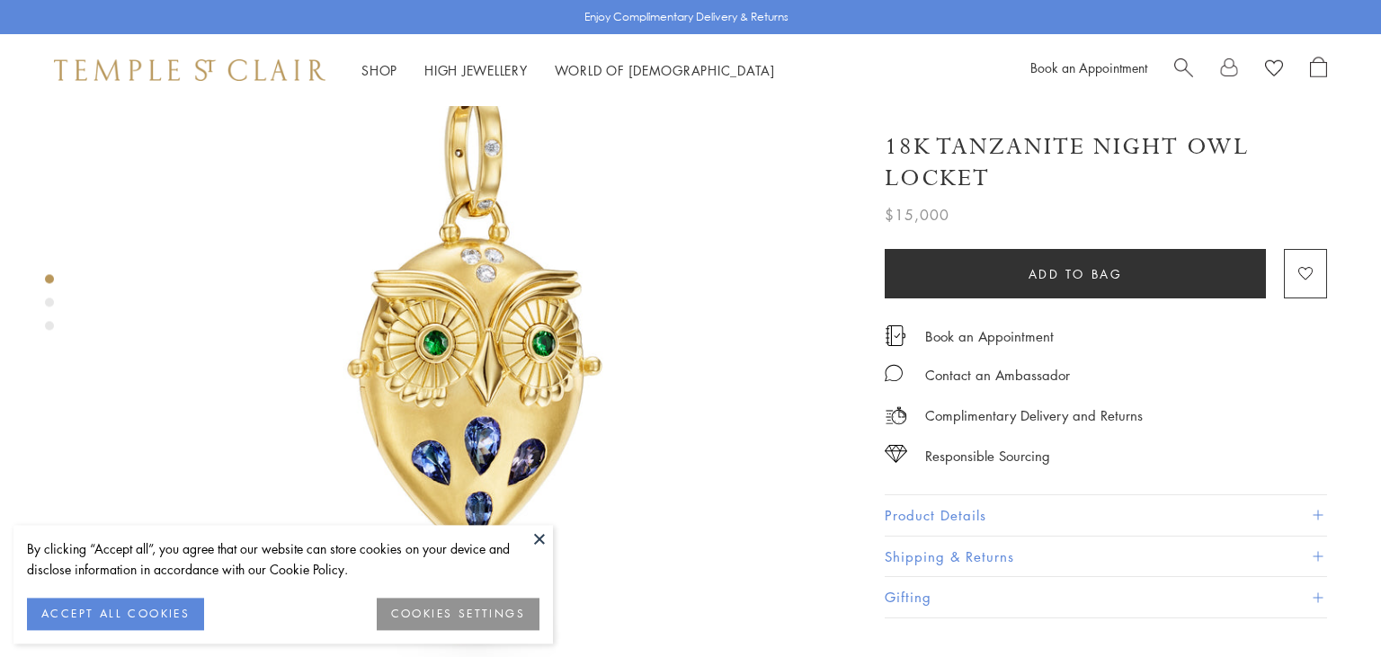
click at [983, 506] on button "Product Details" at bounding box center [1106, 515] width 442 height 40
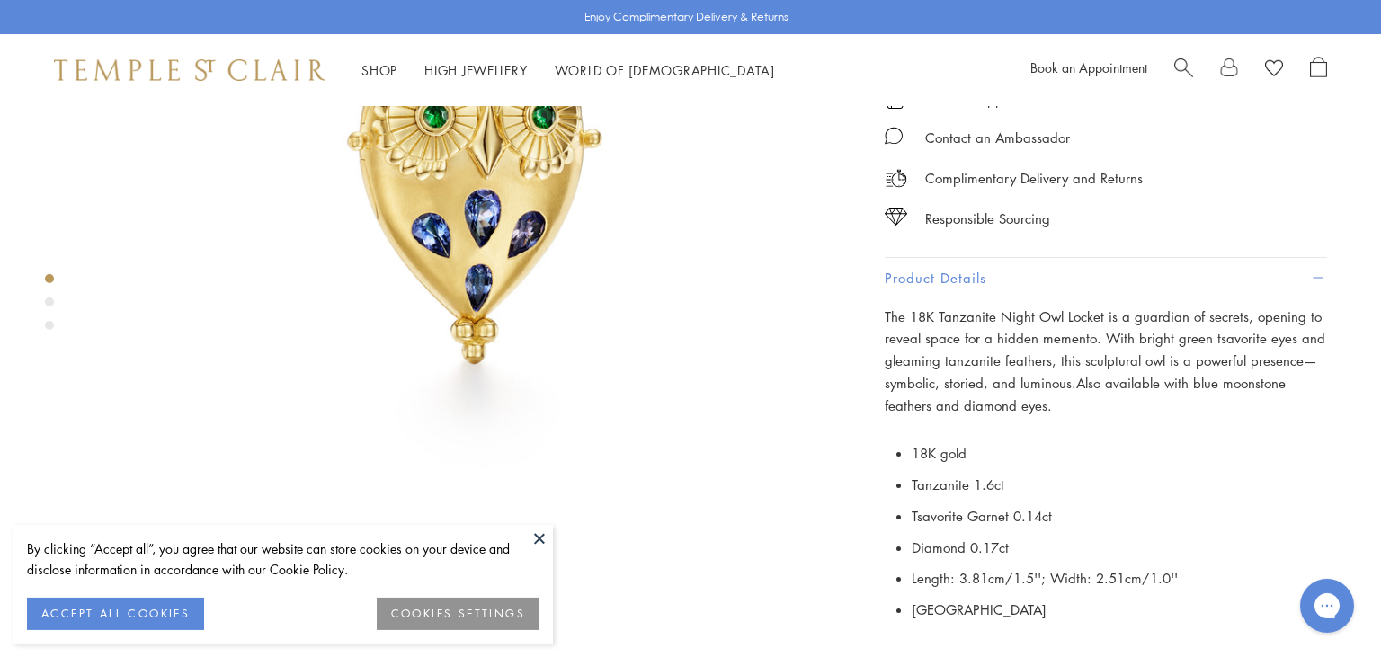
scroll to position [388, 0]
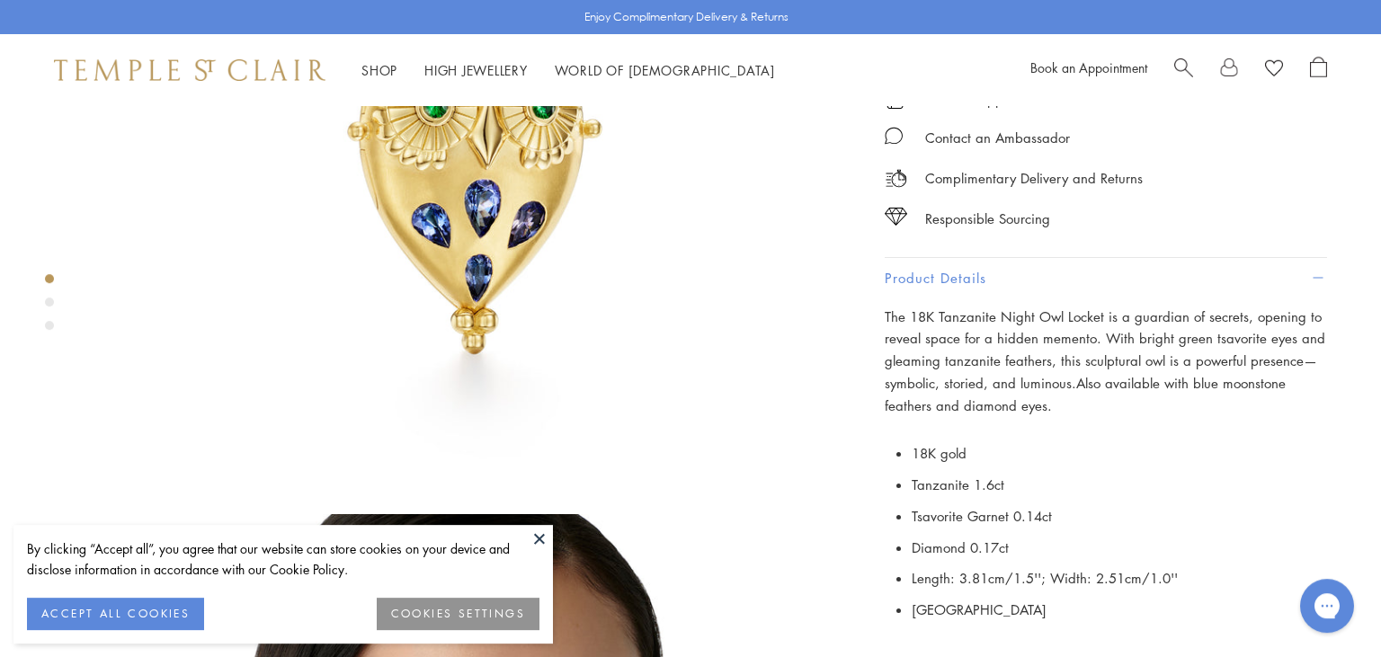
click at [534, 537] on button at bounding box center [539, 538] width 27 height 27
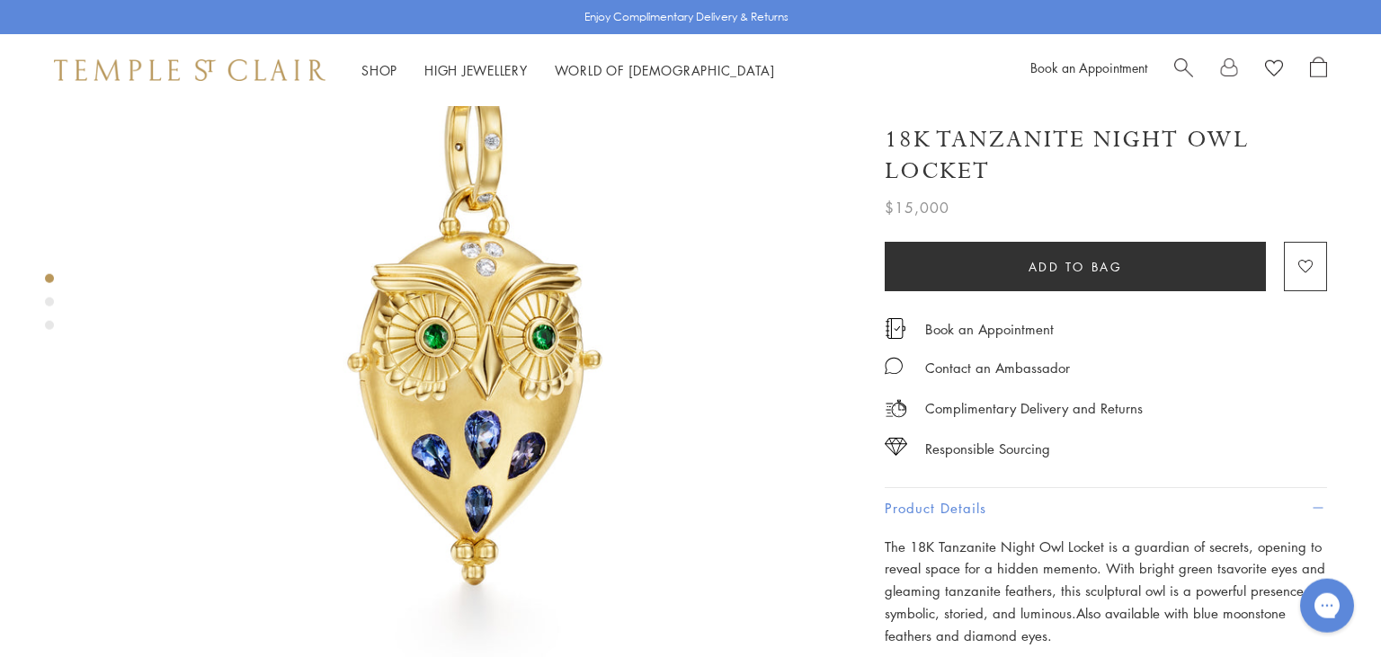
scroll to position [156, 0]
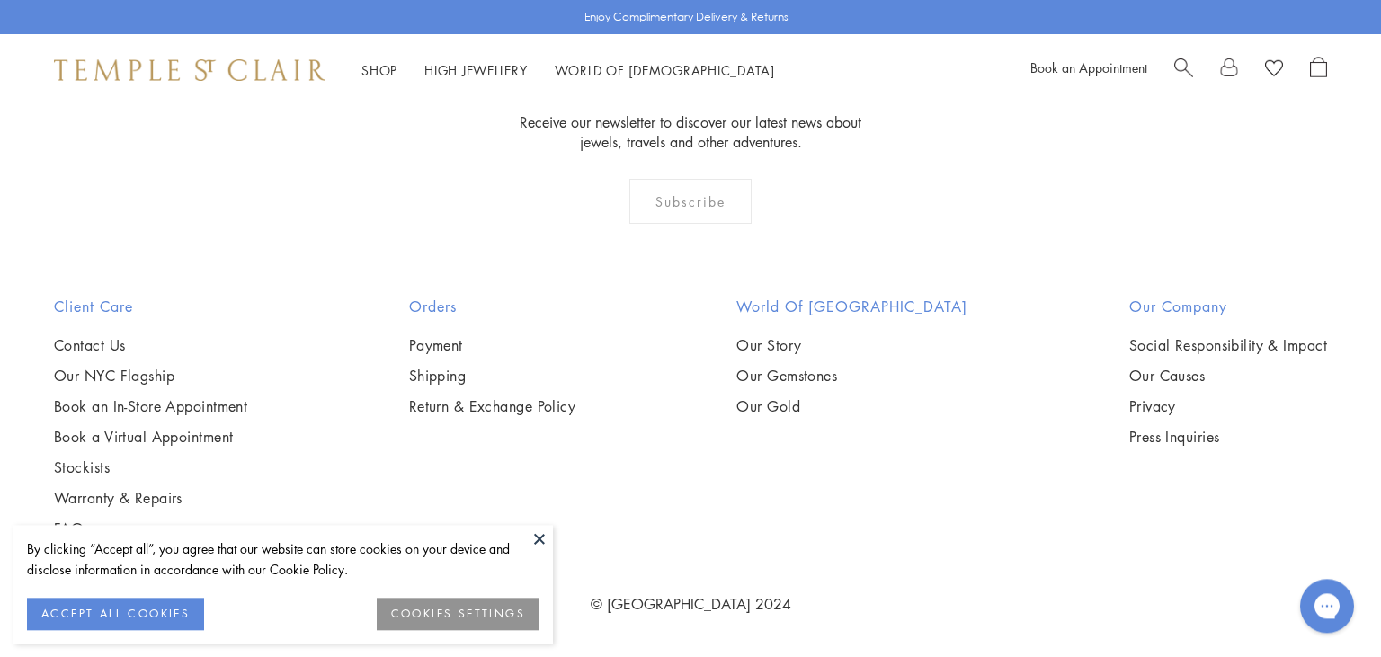
click at [540, 532] on button at bounding box center [539, 538] width 27 height 27
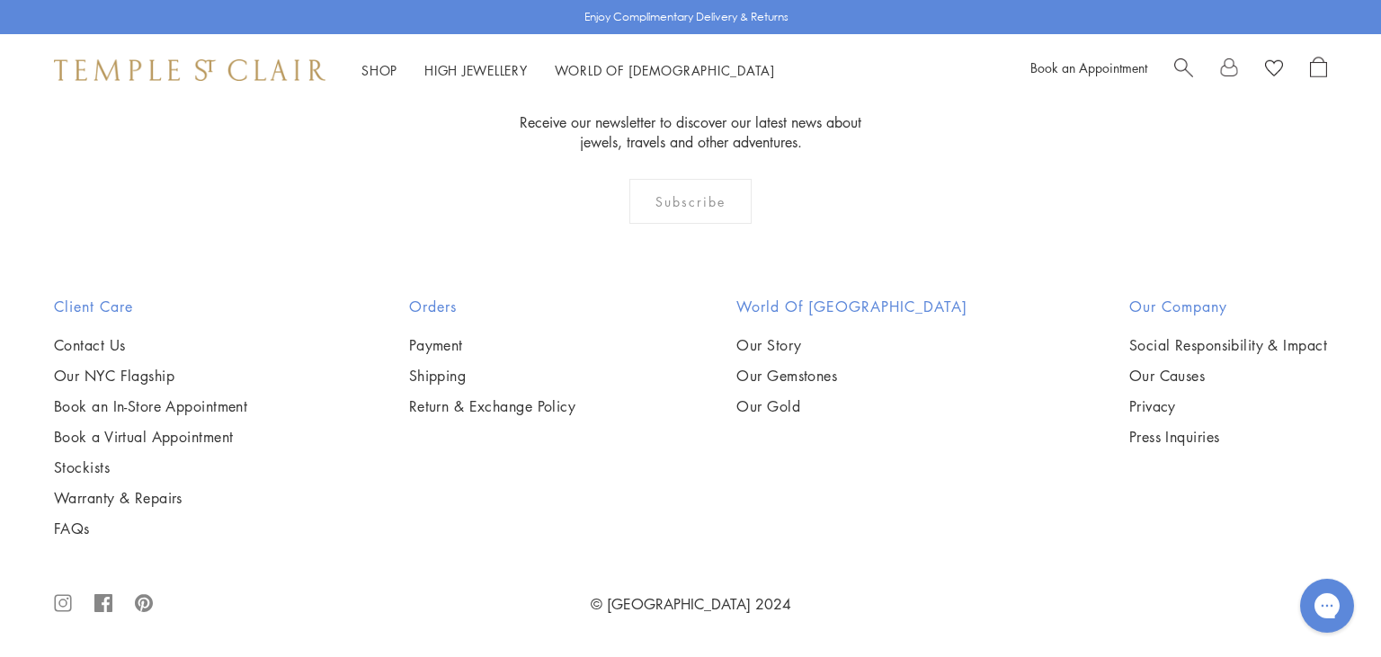
scroll to position [3099, 0]
click at [0, 0] on img at bounding box center [0, 0] width 0 height 0
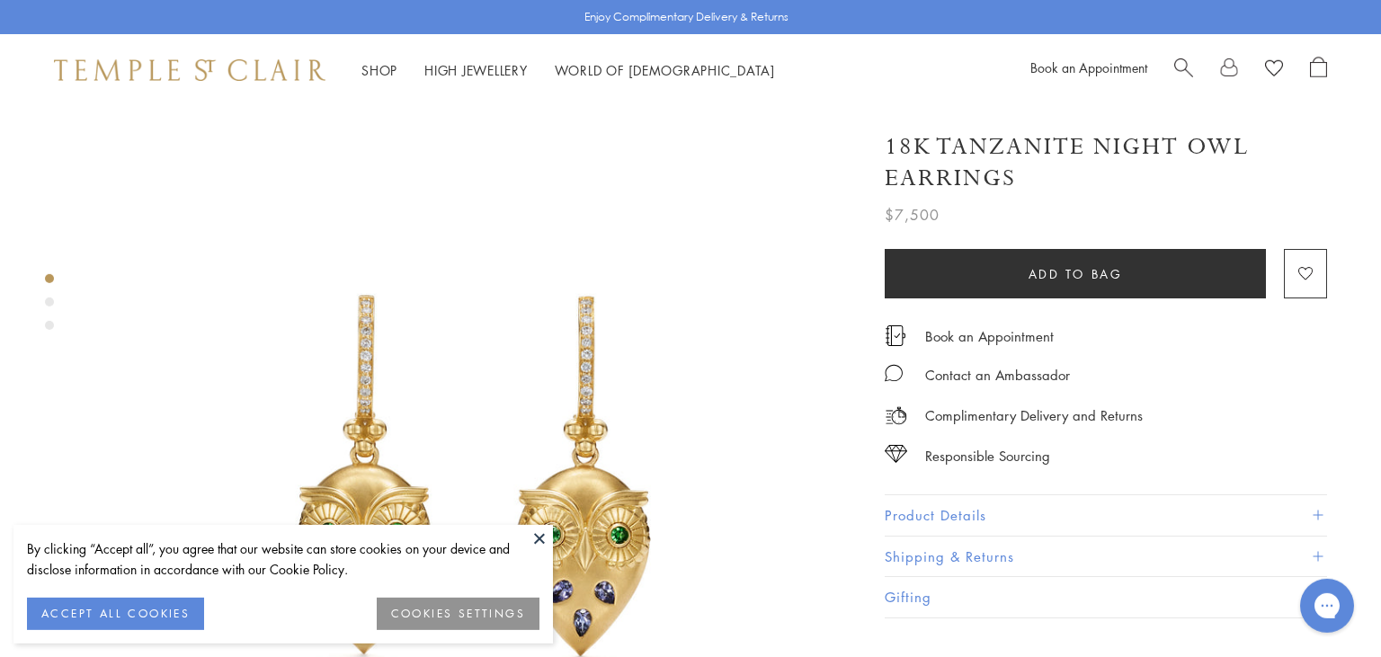
click at [1080, 511] on button "Product Details" at bounding box center [1106, 515] width 442 height 40
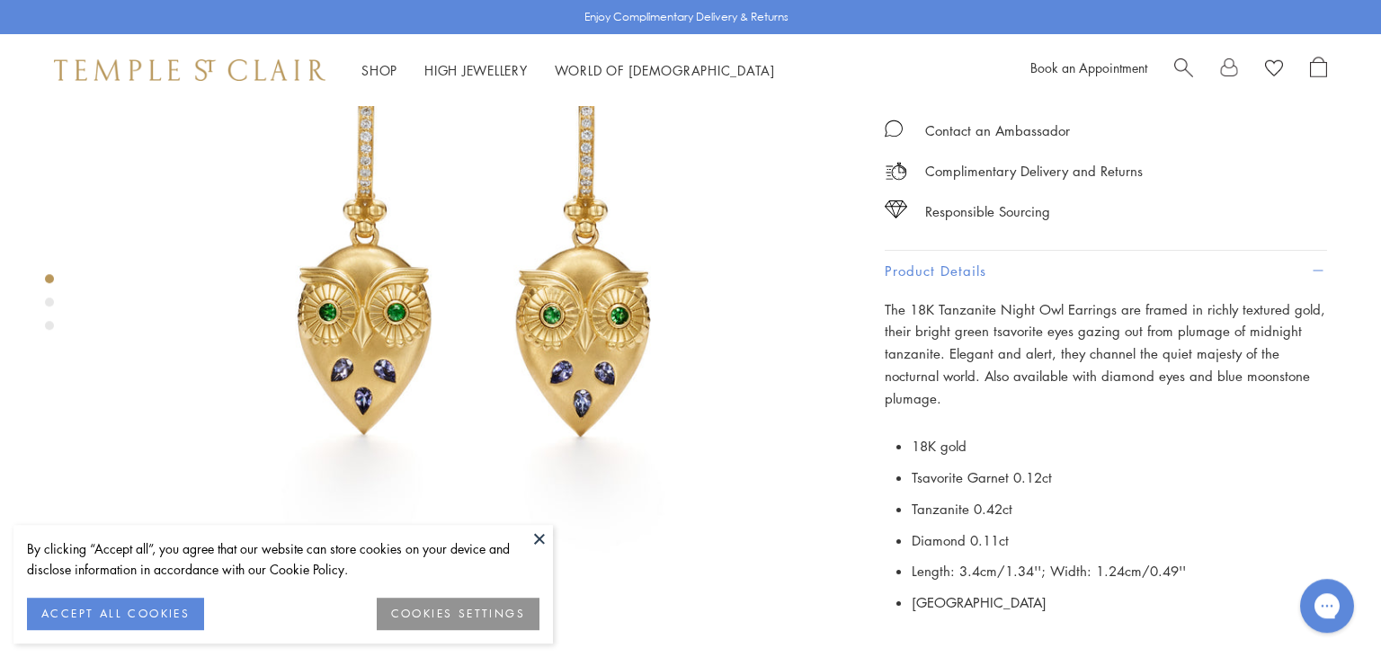
scroll to position [285, 0]
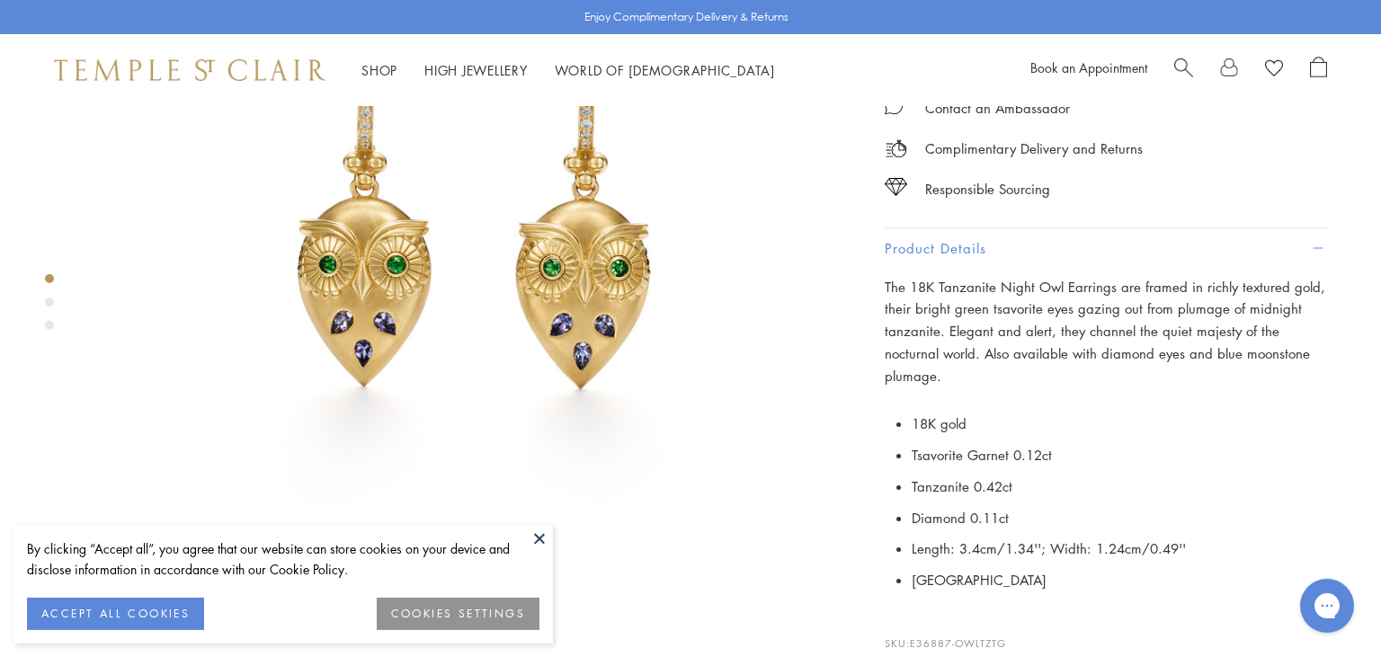
click at [545, 538] on button at bounding box center [539, 538] width 27 height 27
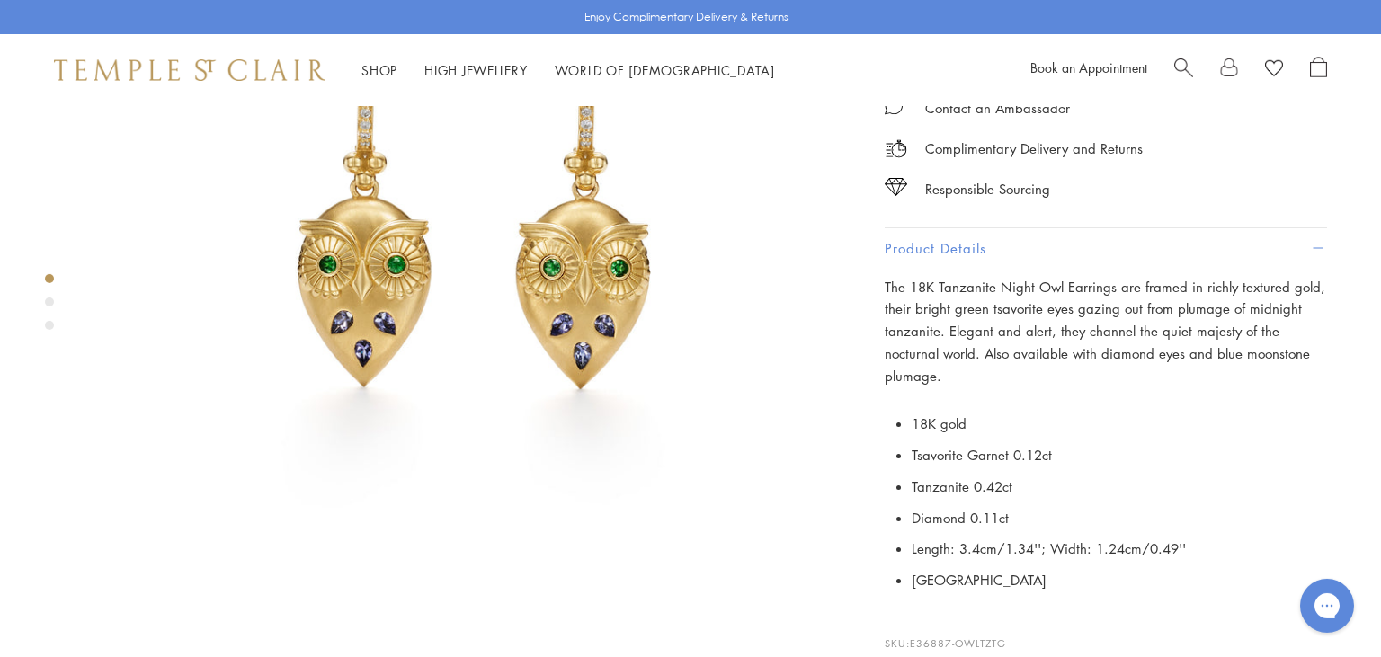
scroll to position [0, 0]
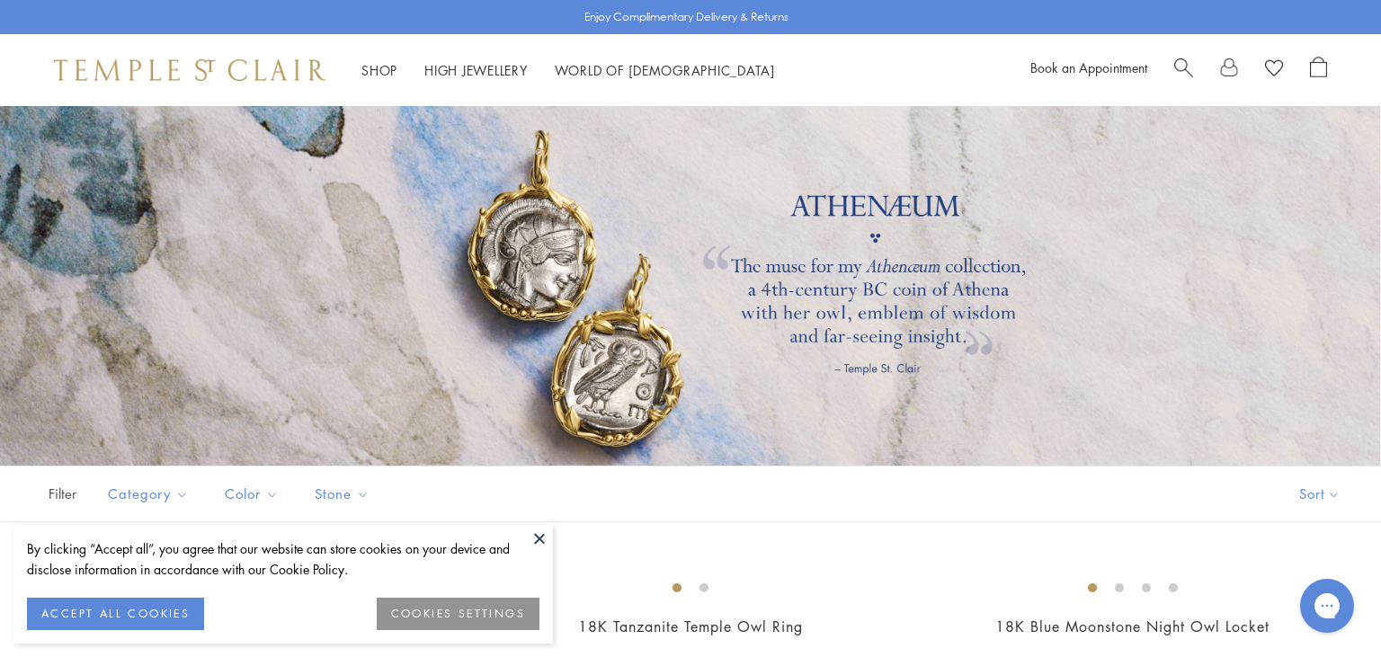
click at [538, 538] on button at bounding box center [539, 538] width 27 height 27
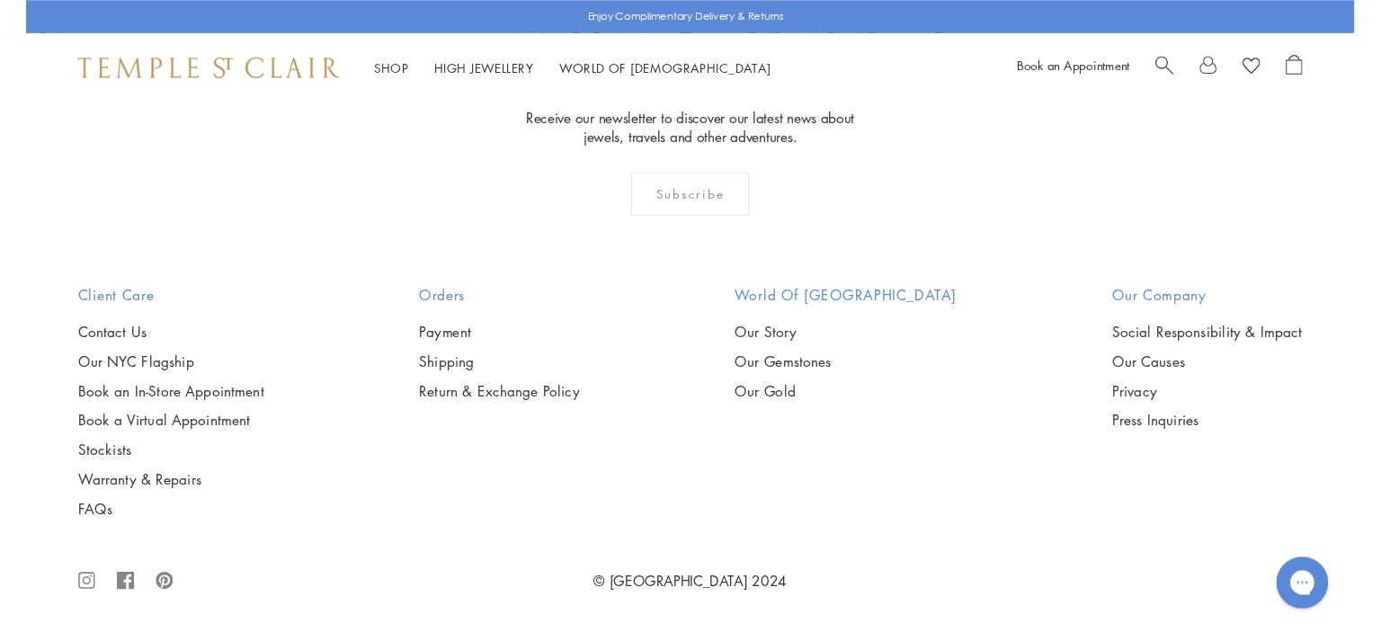
scroll to position [2186, 0]
